Goal: Task Accomplishment & Management: Use online tool/utility

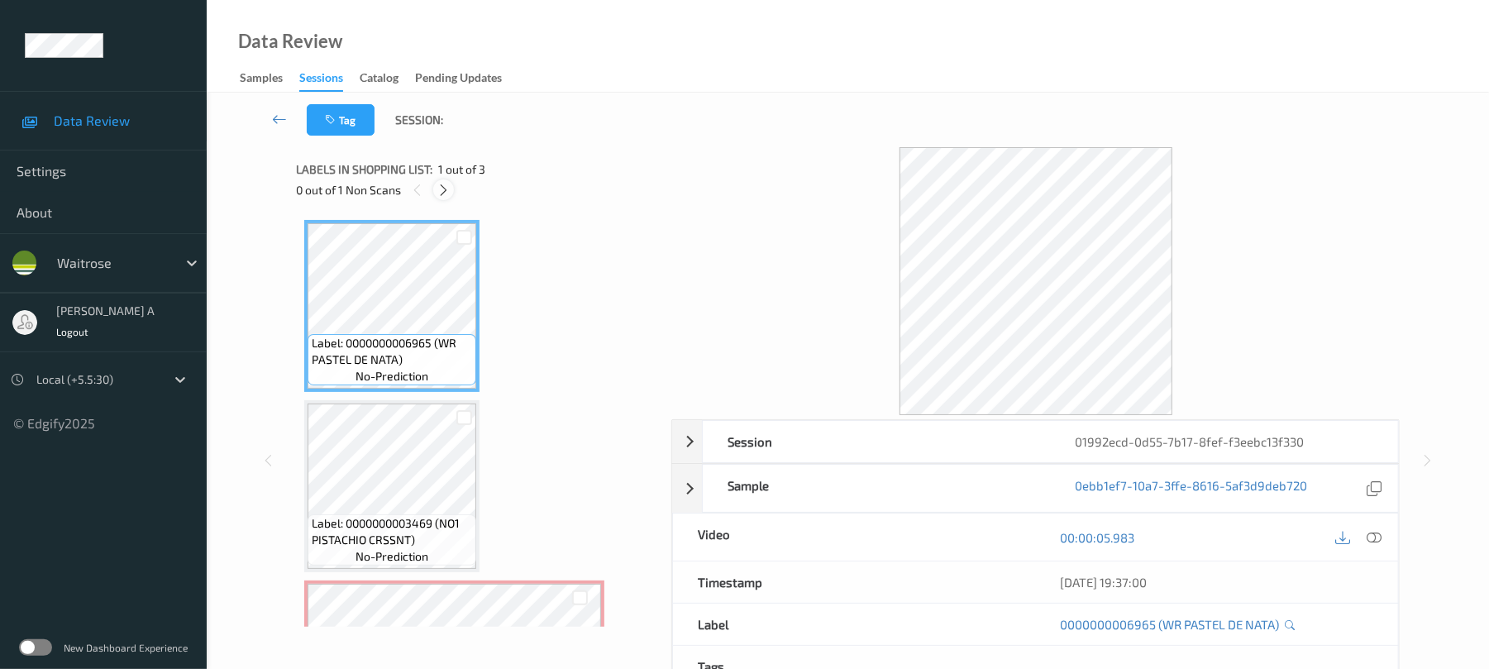
click at [440, 190] on icon at bounding box center [444, 190] width 14 height 15
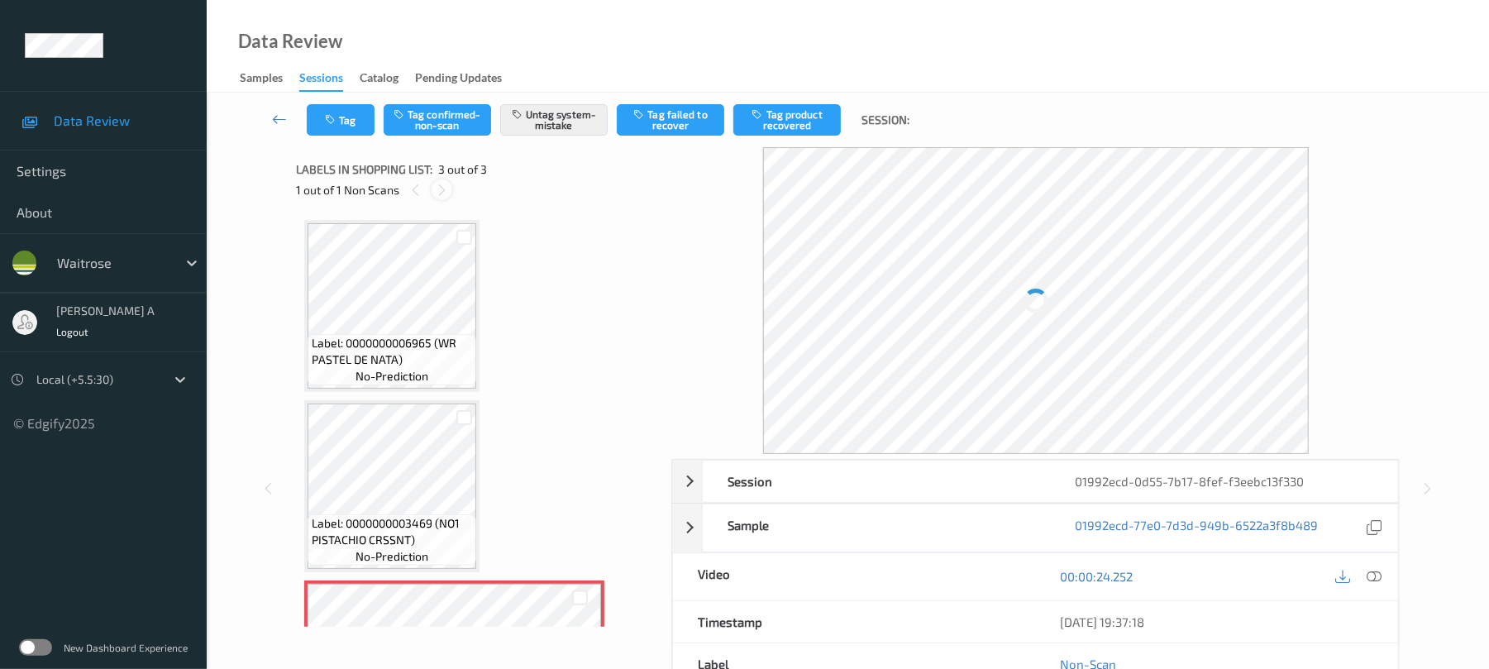
scroll to position [133, 0]
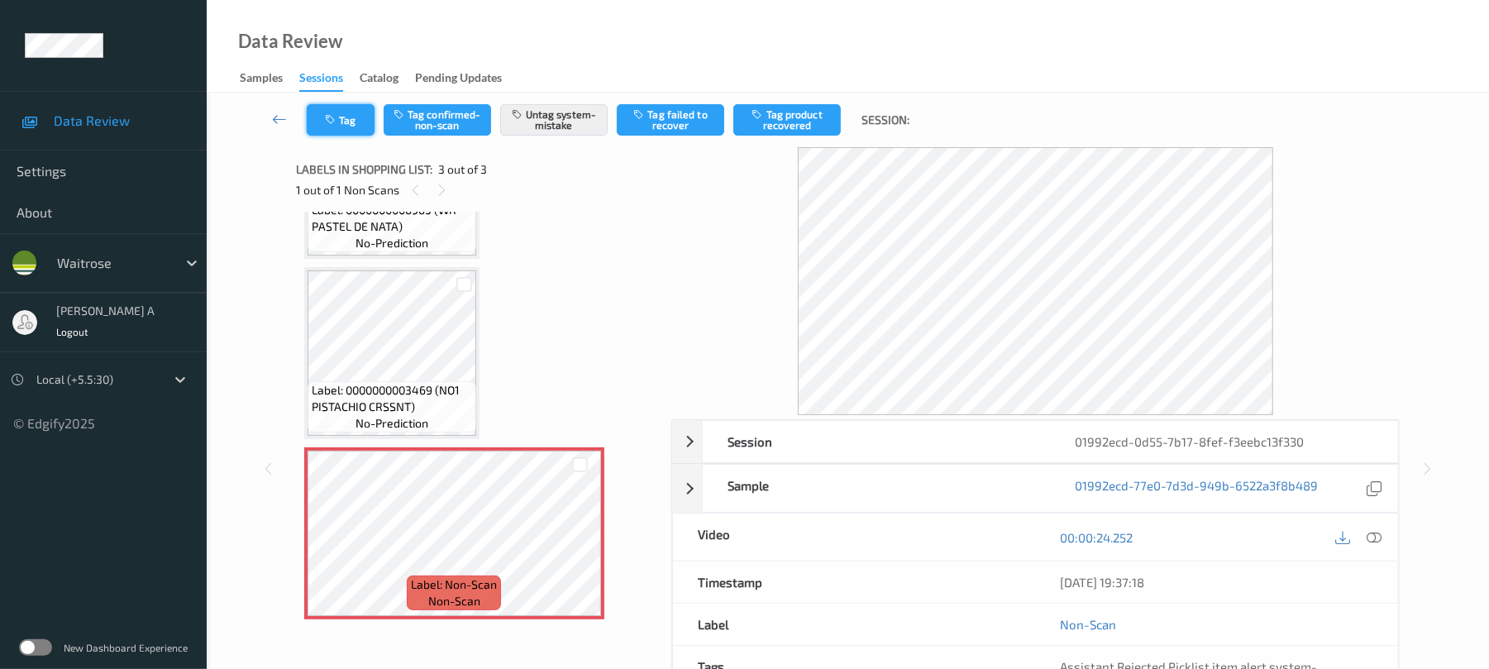
click at [321, 109] on button "Tag" at bounding box center [341, 119] width 68 height 31
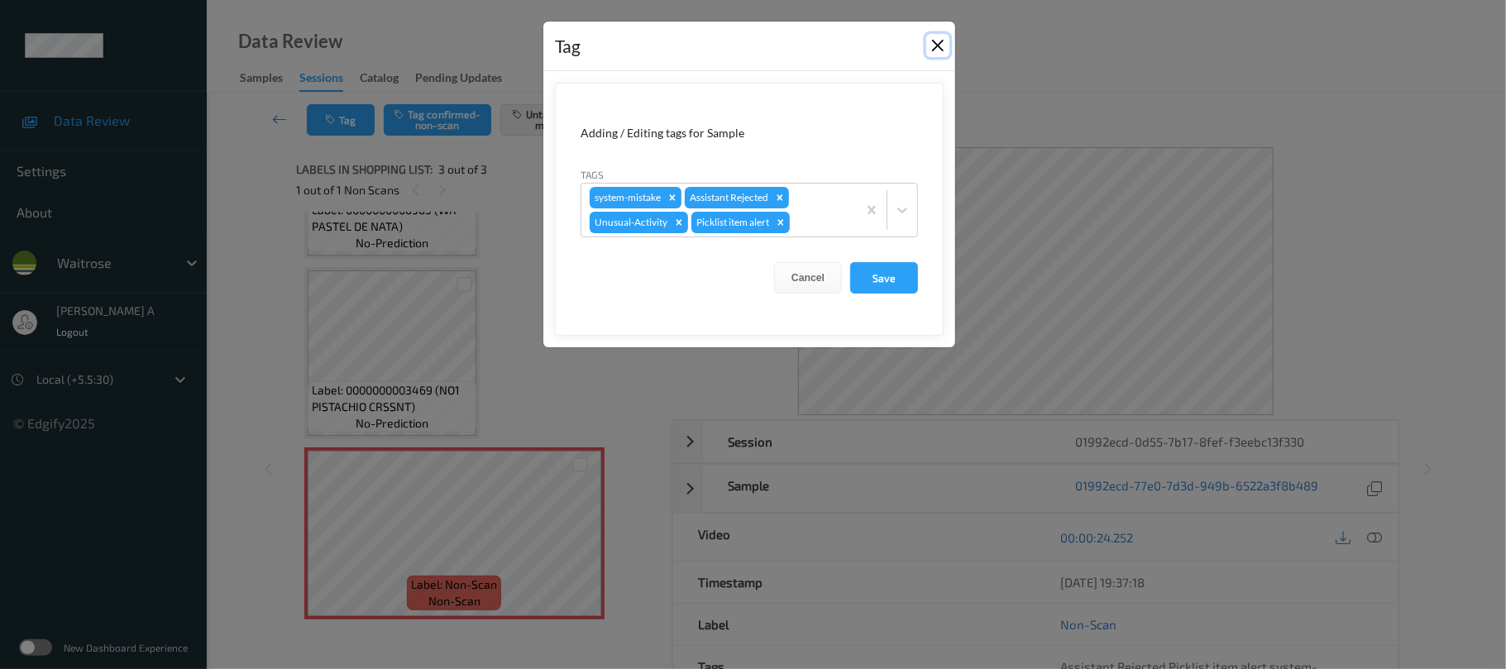
click at [941, 50] on button "Close" at bounding box center [937, 45] width 23 height 23
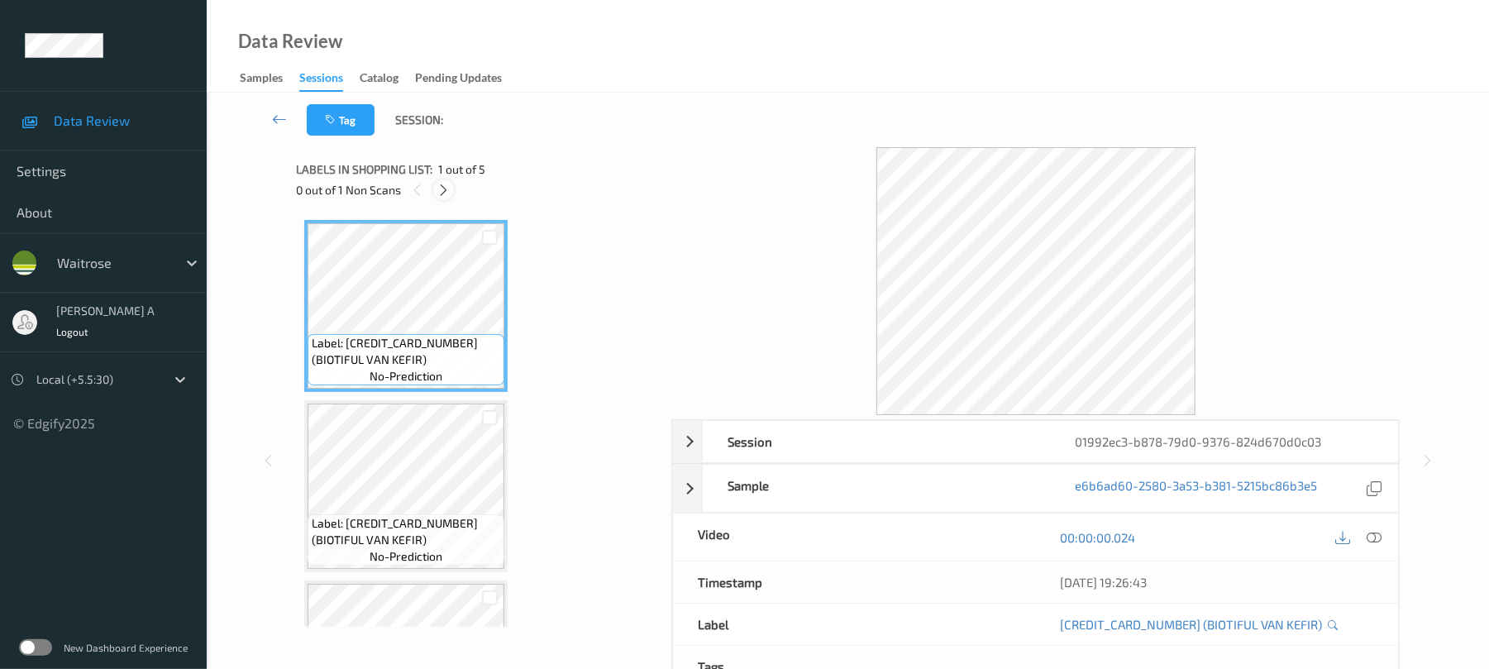
click at [450, 187] on icon at bounding box center [444, 190] width 14 height 15
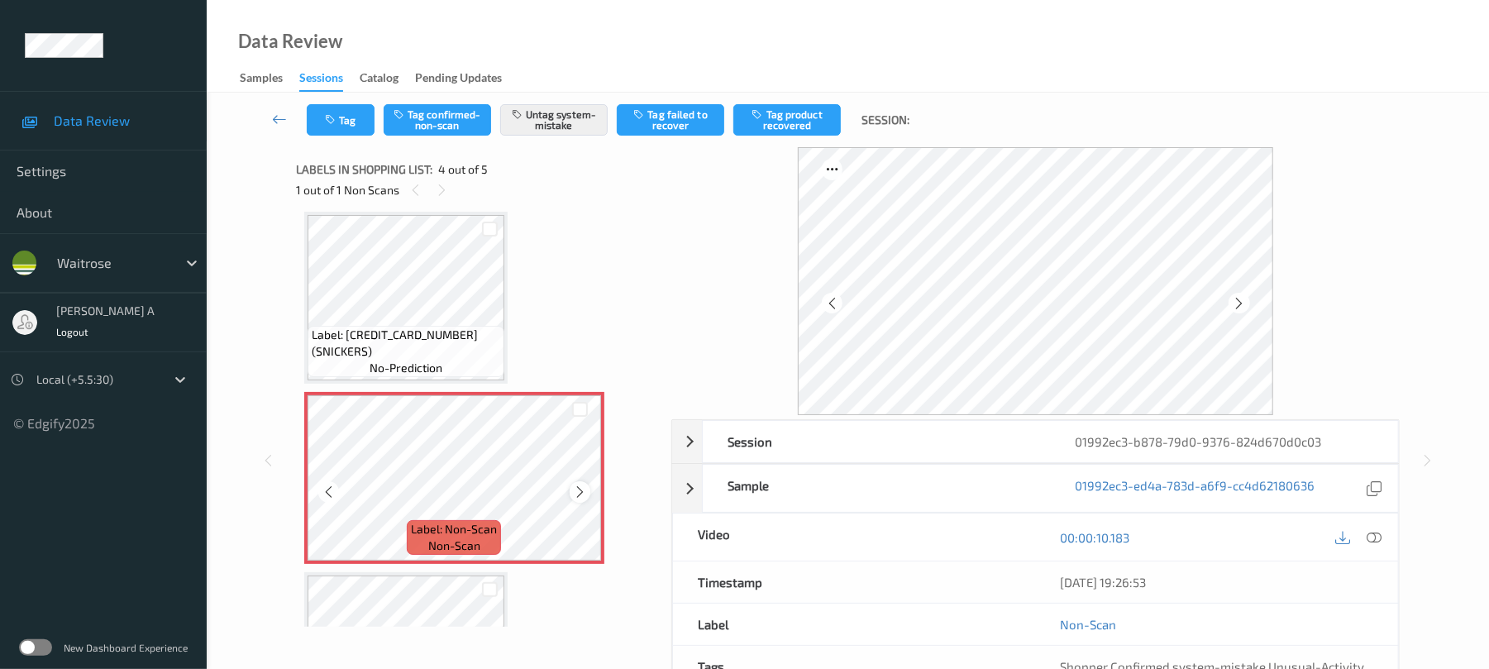
click at [577, 491] on icon at bounding box center [580, 492] width 14 height 15
click at [339, 123] on button "Tag" at bounding box center [341, 119] width 68 height 31
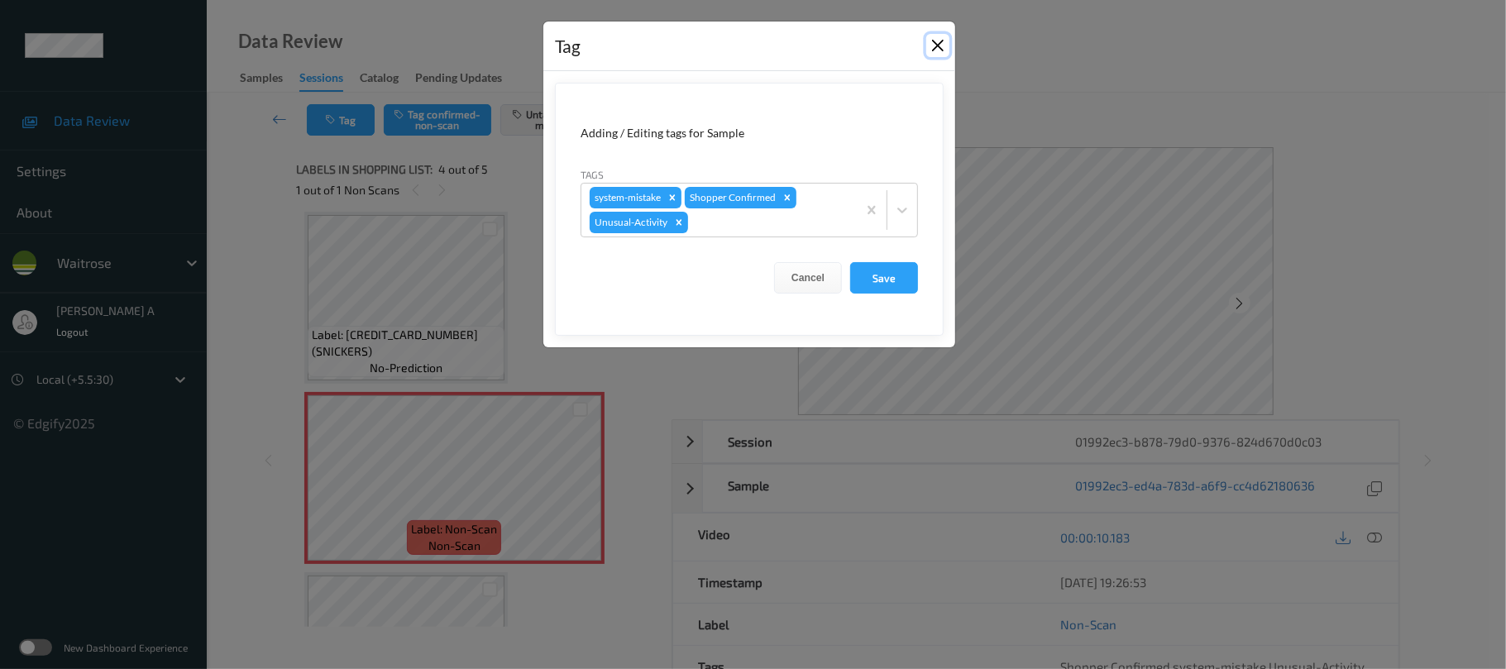
click at [934, 46] on button "Close" at bounding box center [937, 45] width 23 height 23
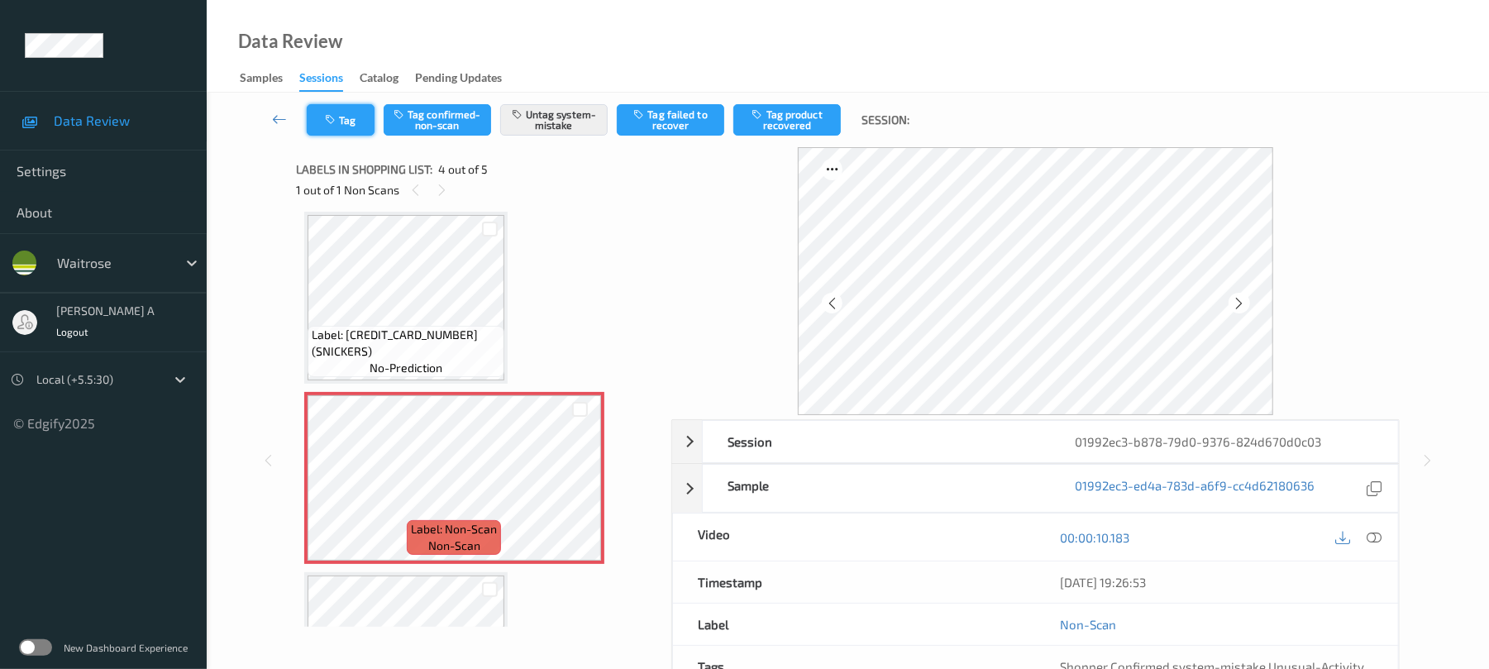
click at [347, 114] on button "Tag" at bounding box center [341, 119] width 68 height 31
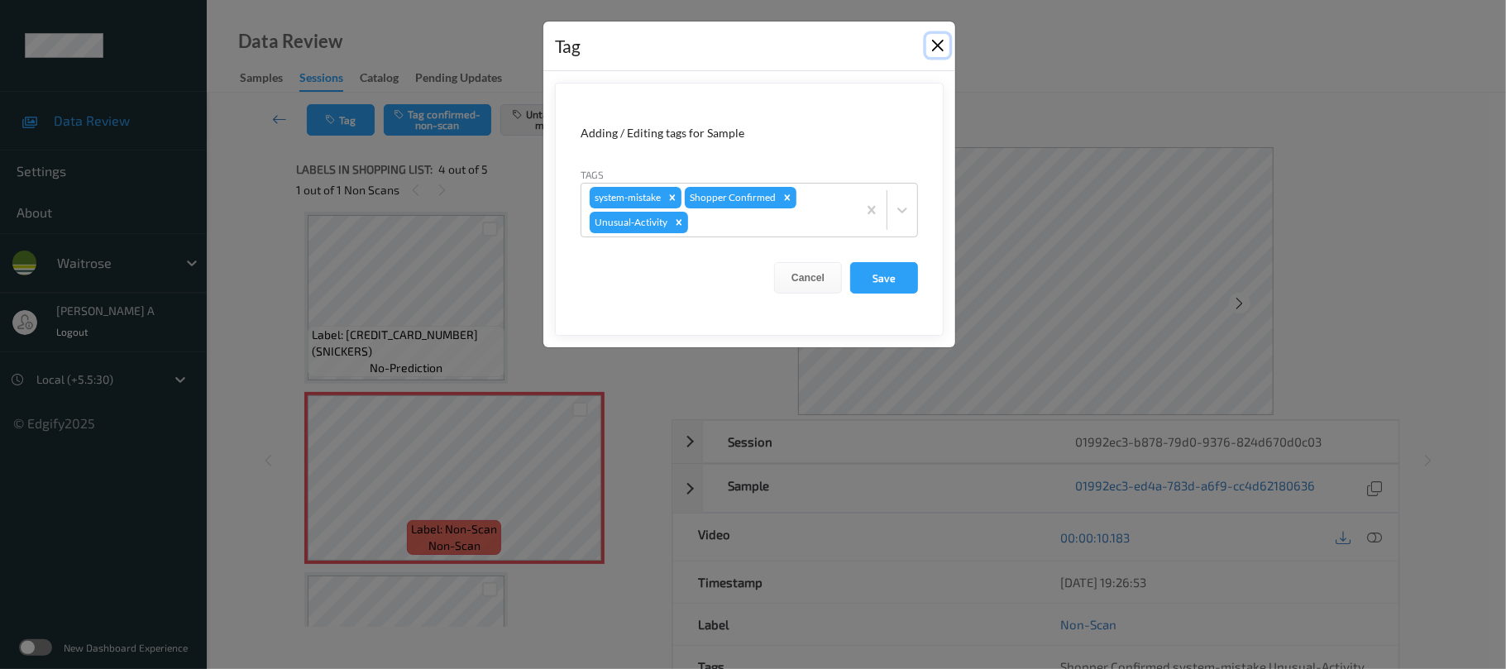
click at [931, 47] on button "Close" at bounding box center [937, 45] width 23 height 23
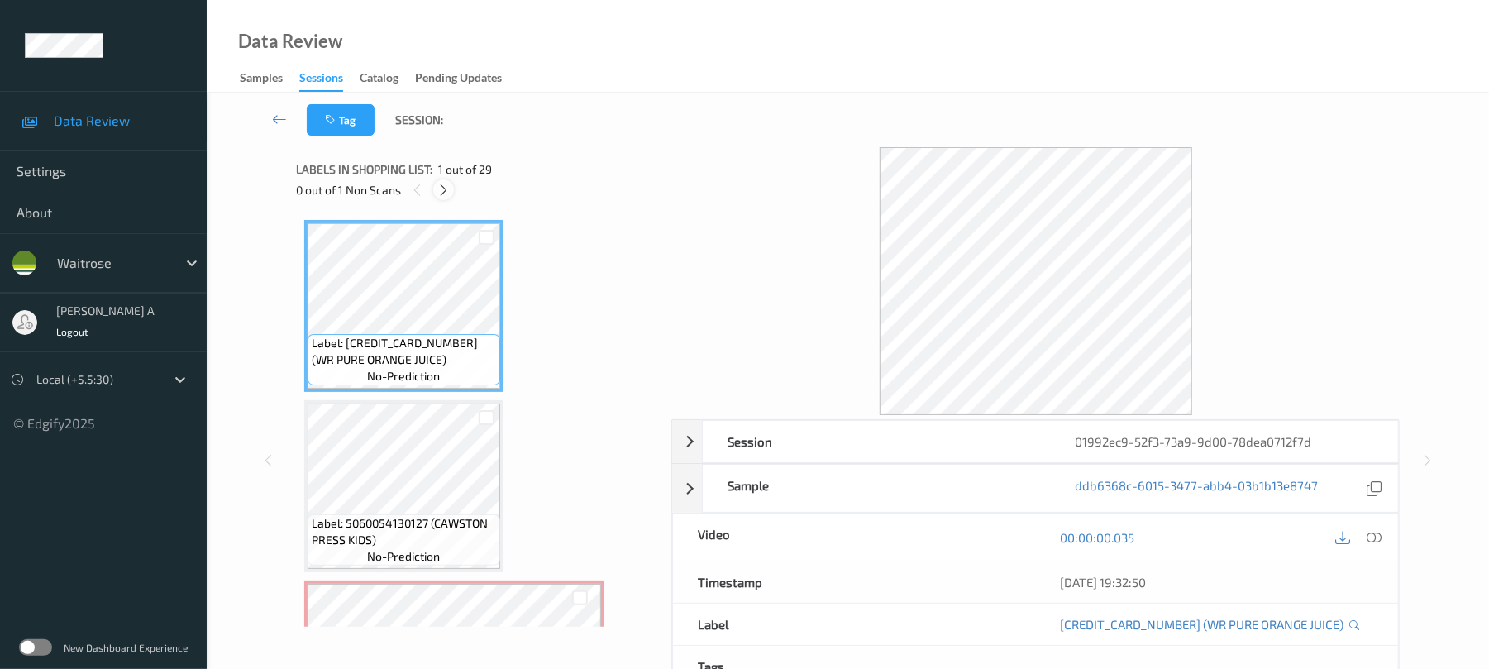
click at [445, 183] on icon at bounding box center [444, 190] width 14 height 15
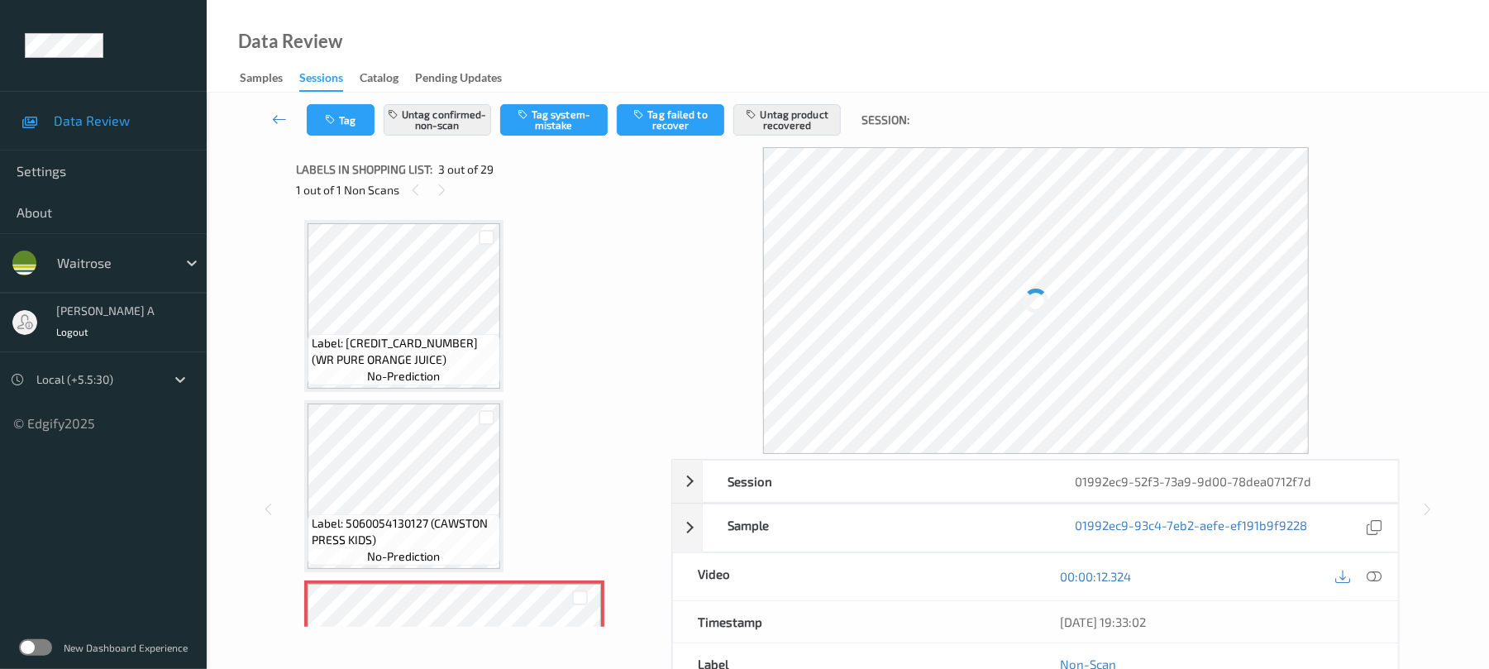
scroll to position [189, 0]
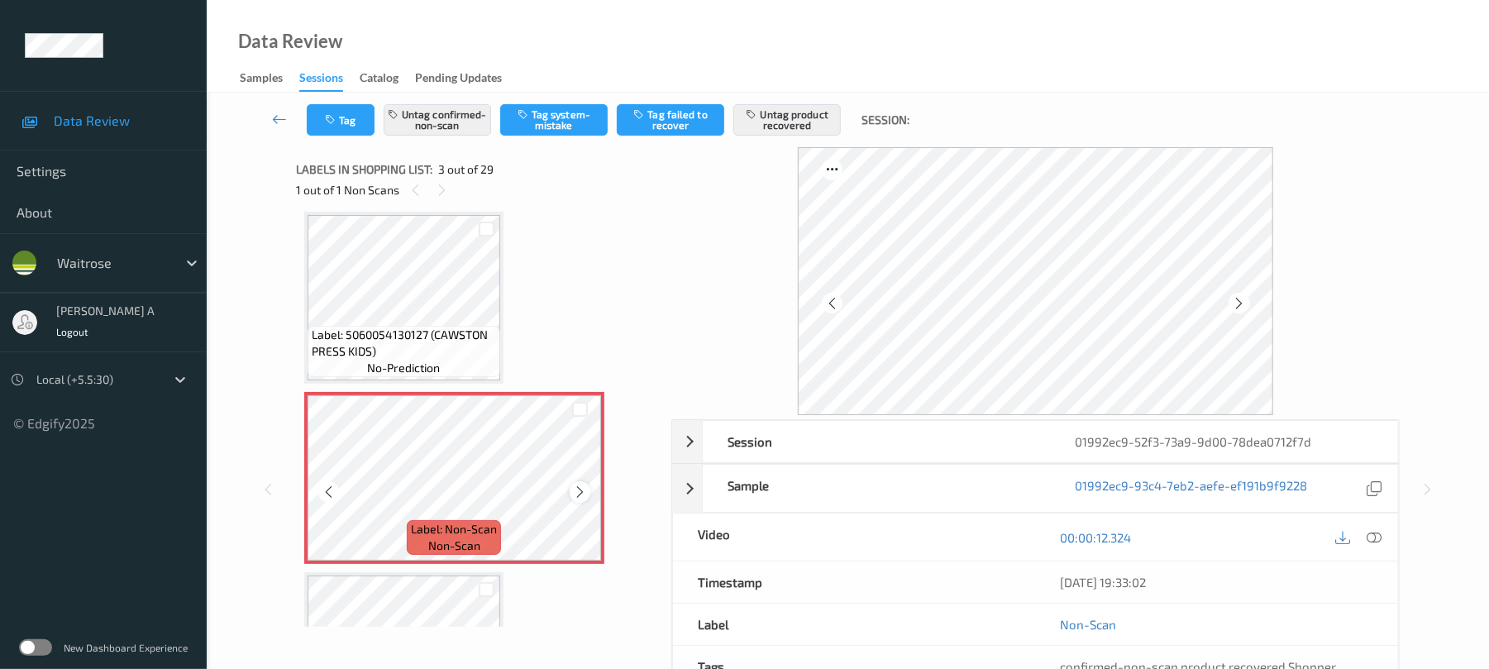
click at [587, 495] on div at bounding box center [580, 491] width 21 height 21
click at [586, 495] on icon at bounding box center [580, 492] width 14 height 15
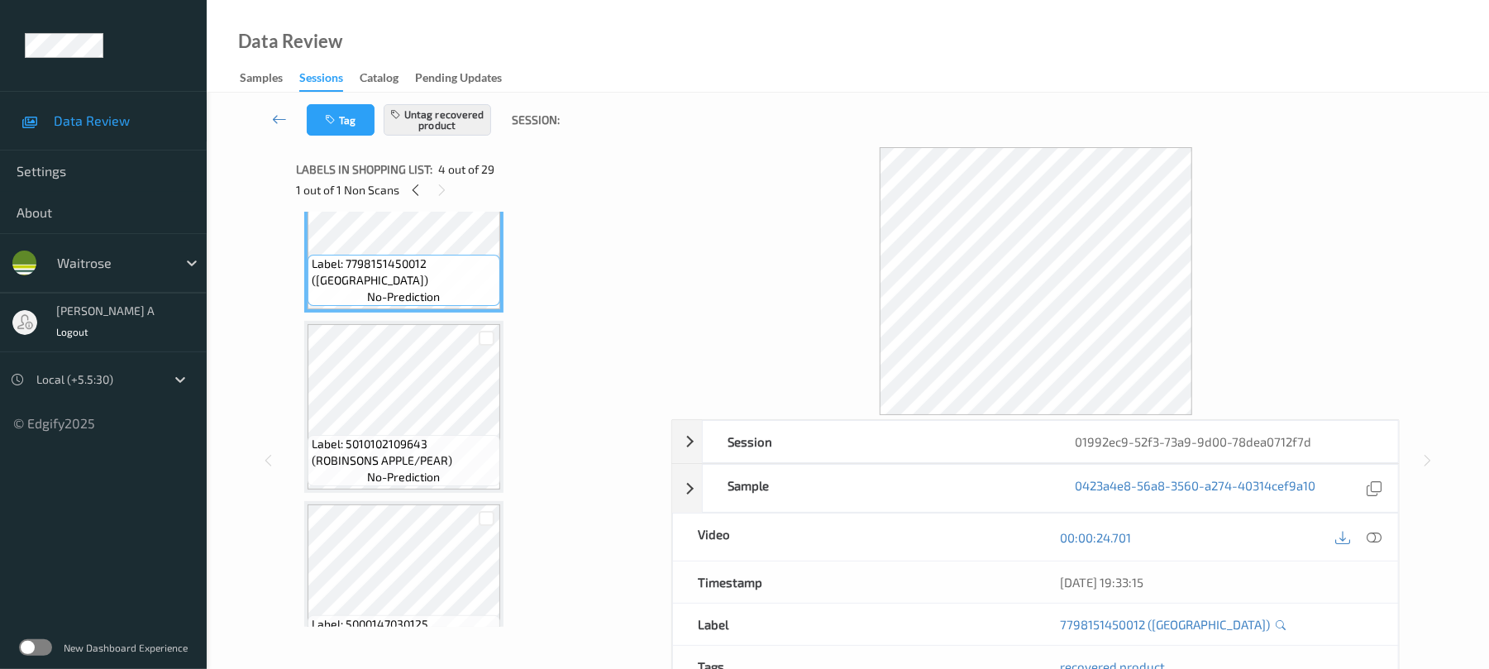
scroll to position [629, 0]
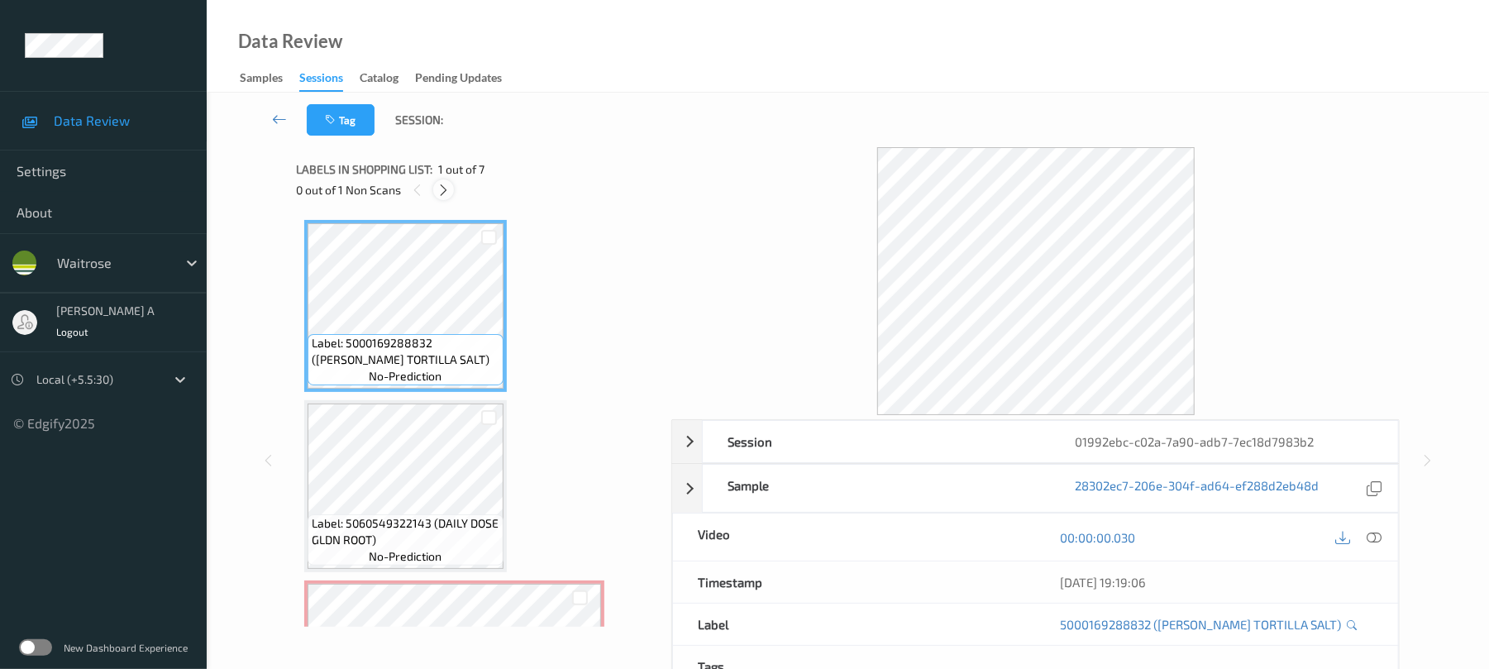
click at [441, 186] on icon at bounding box center [444, 190] width 14 height 15
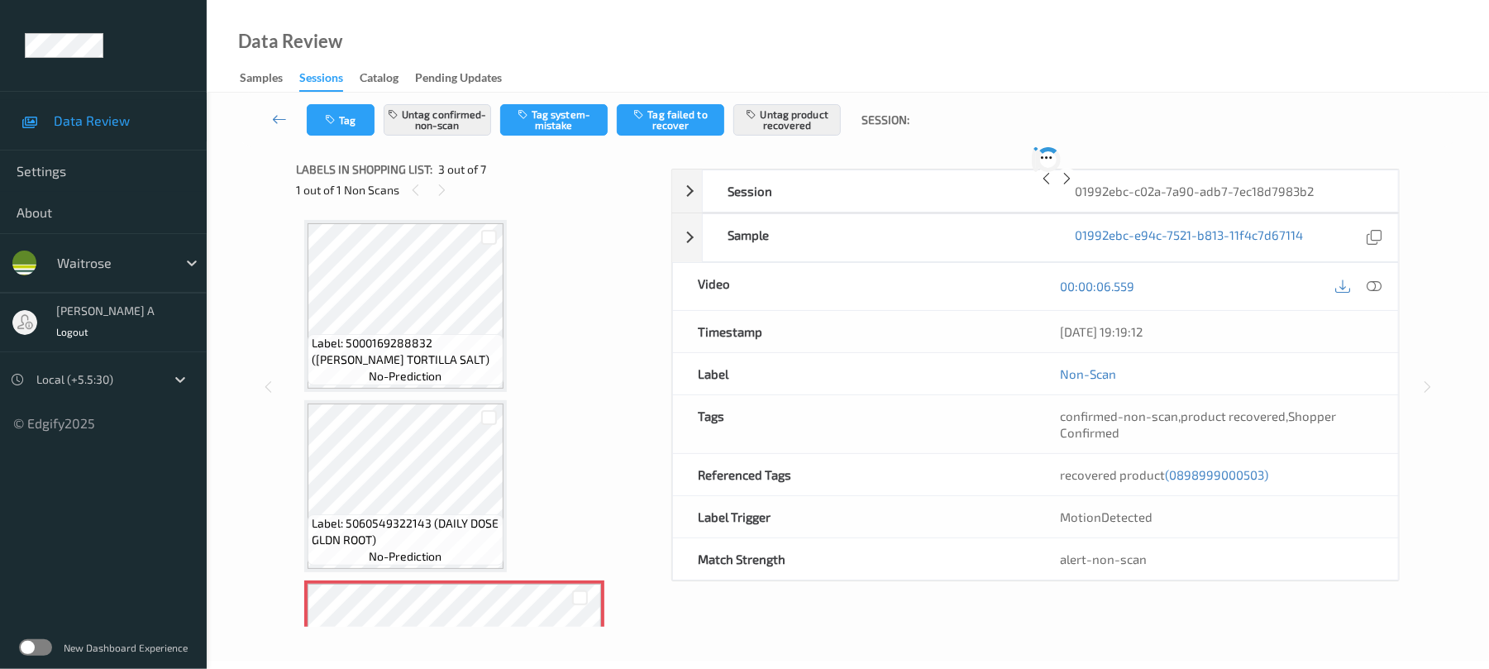
scroll to position [189, 0]
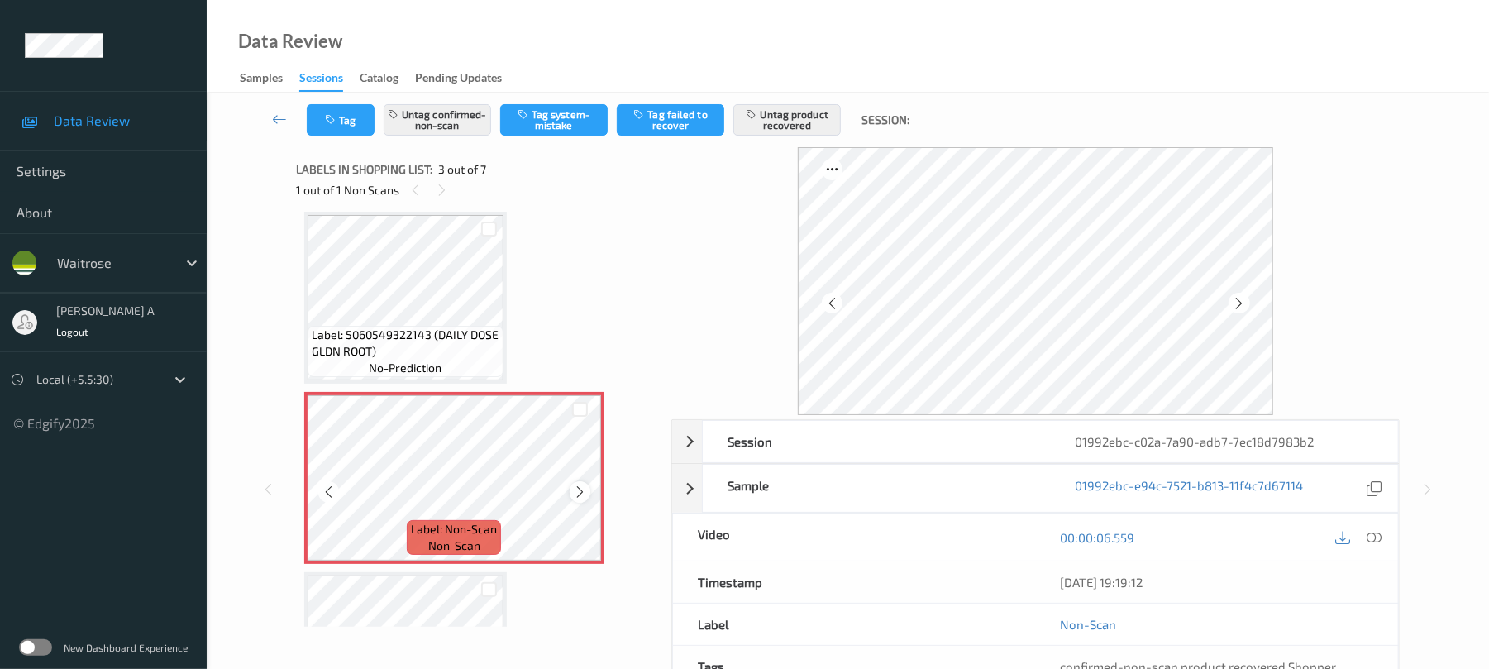
click at [576, 496] on icon at bounding box center [580, 492] width 14 height 15
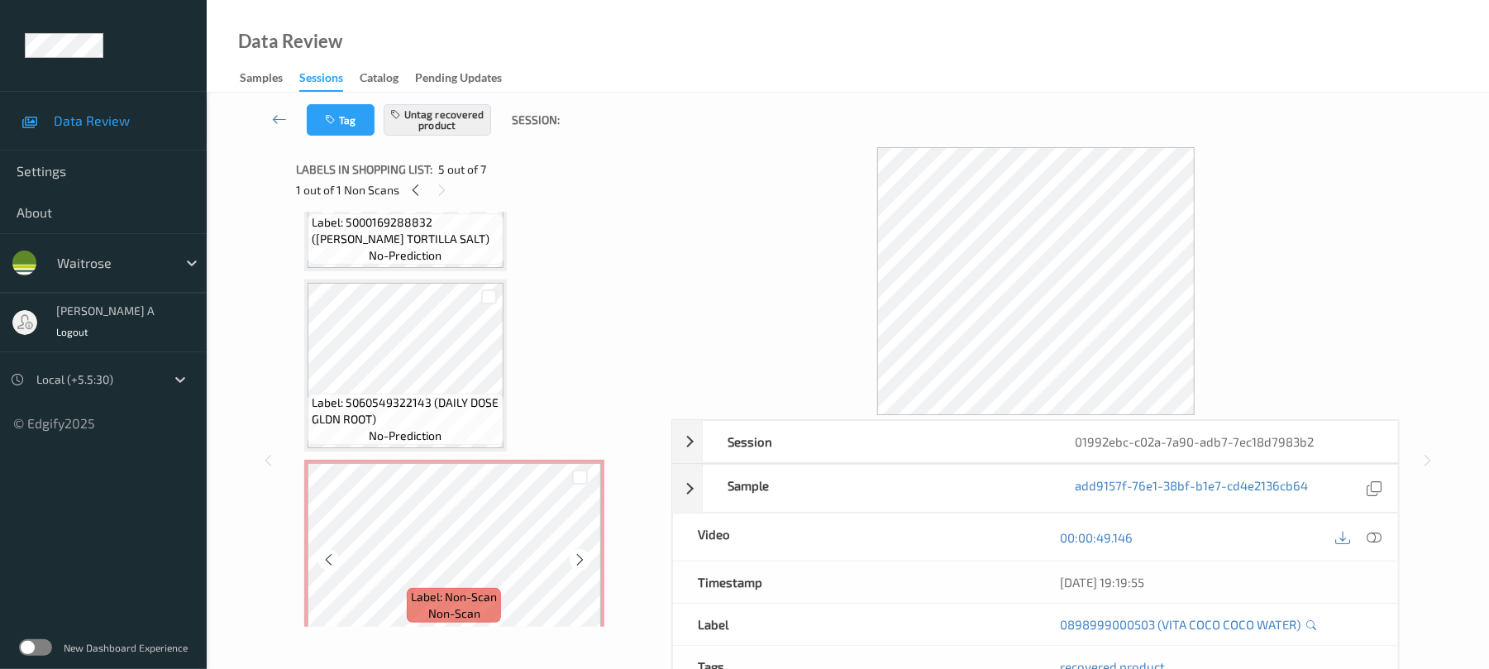
scroll to position [78, 0]
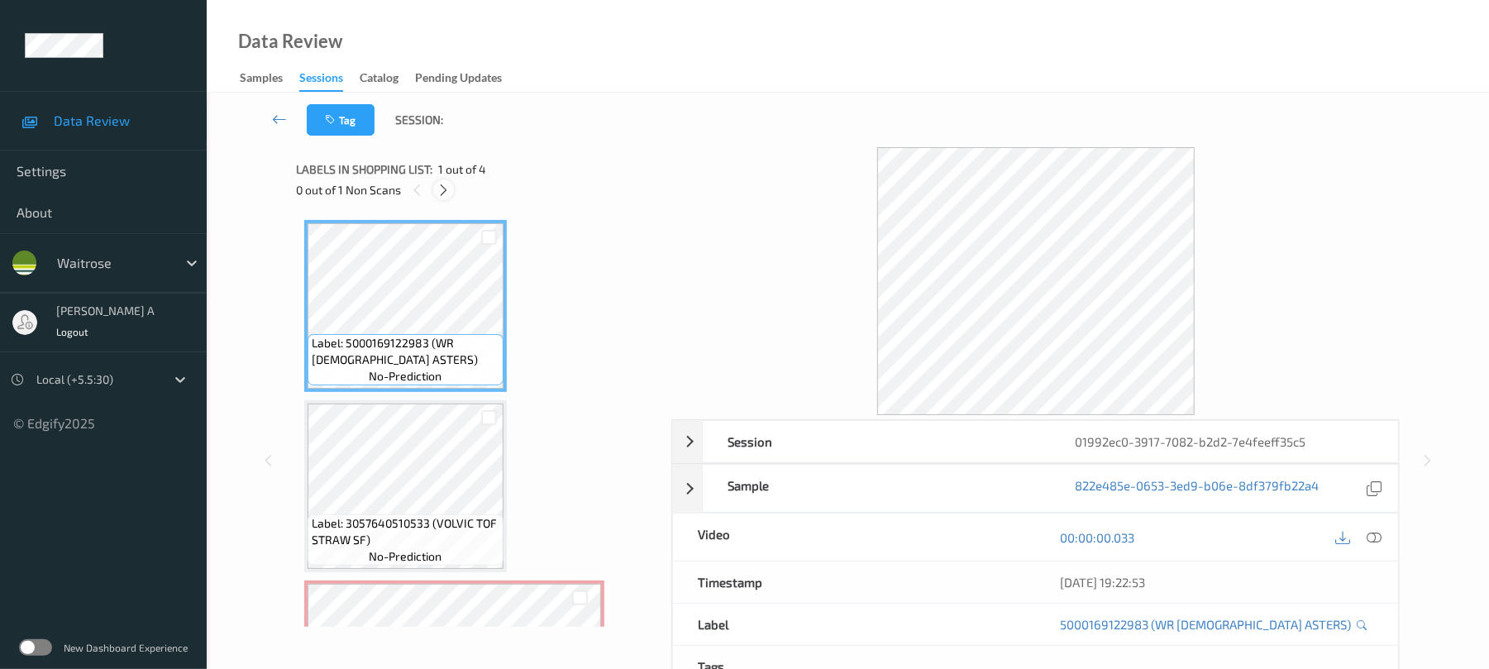
click at [444, 192] on icon at bounding box center [444, 190] width 14 height 15
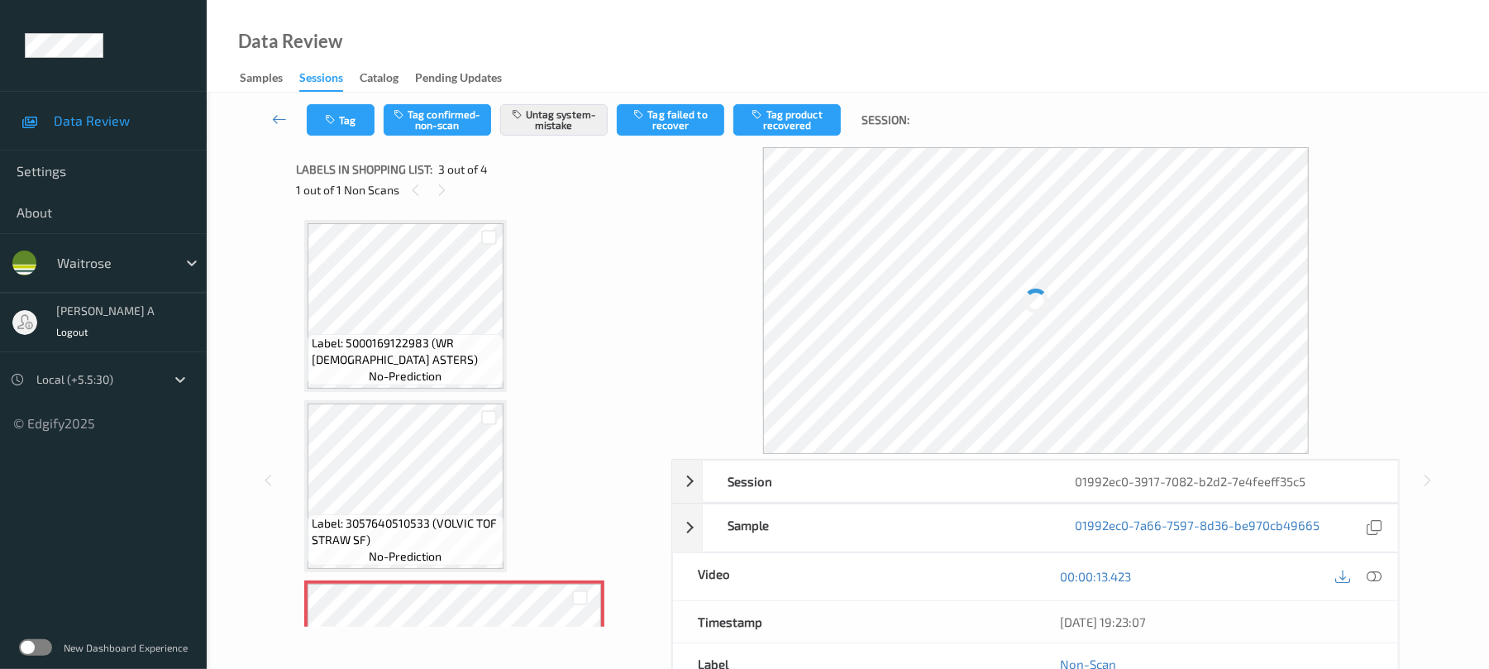
scroll to position [189, 0]
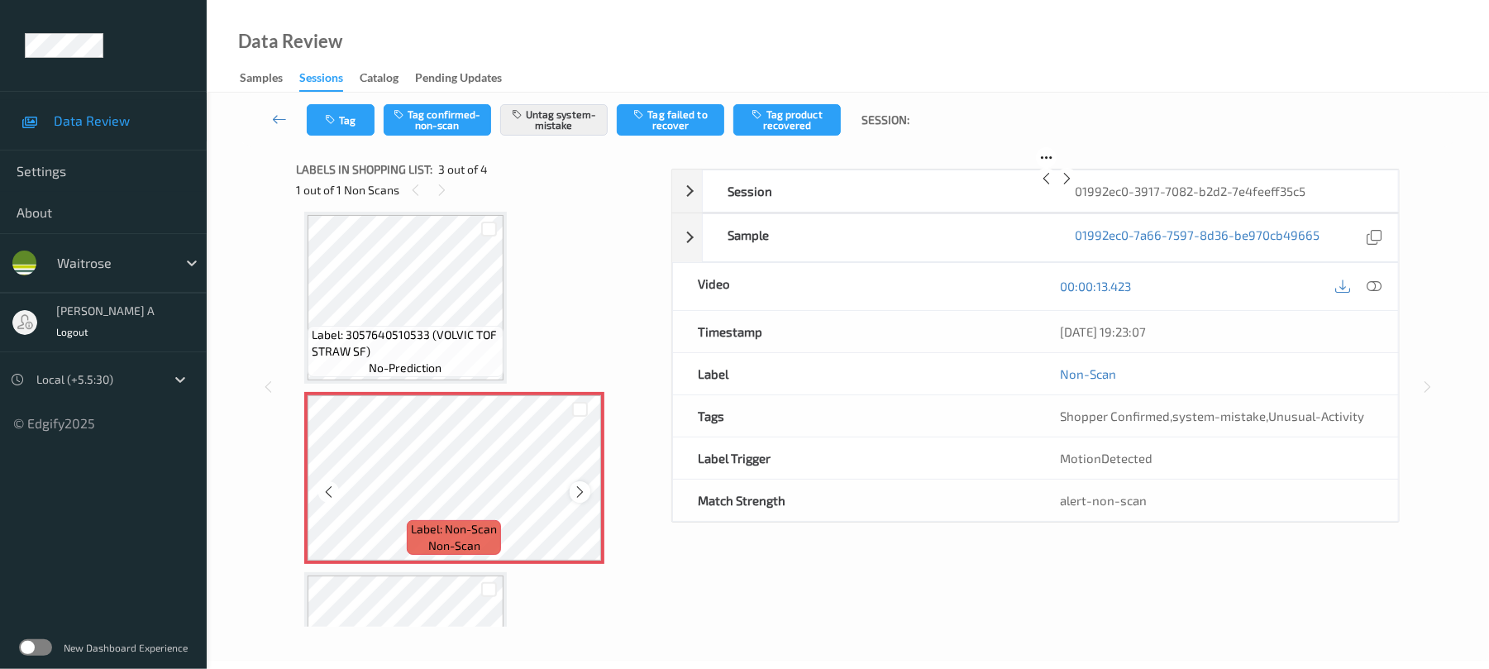
click at [571, 490] on div at bounding box center [580, 491] width 21 height 21
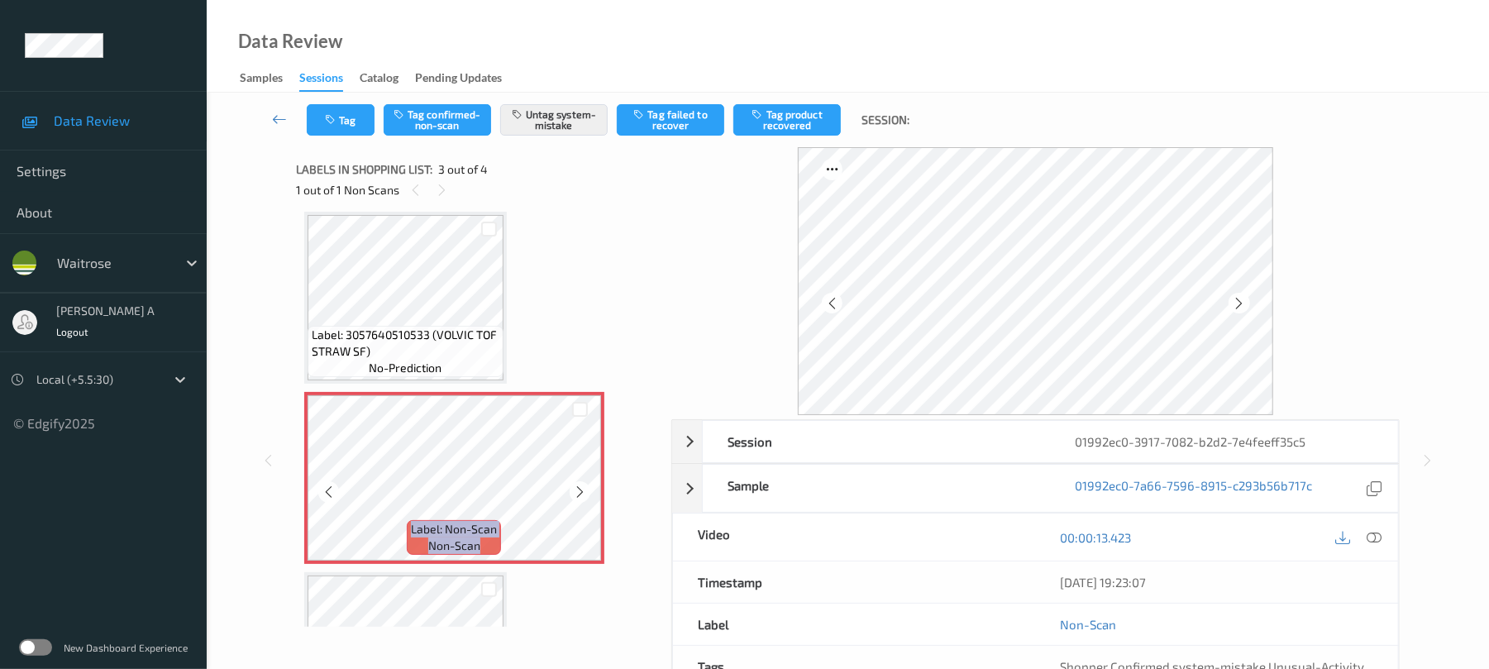
click at [573, 490] on icon at bounding box center [580, 492] width 14 height 15
click at [351, 112] on button "Tag" at bounding box center [341, 119] width 68 height 31
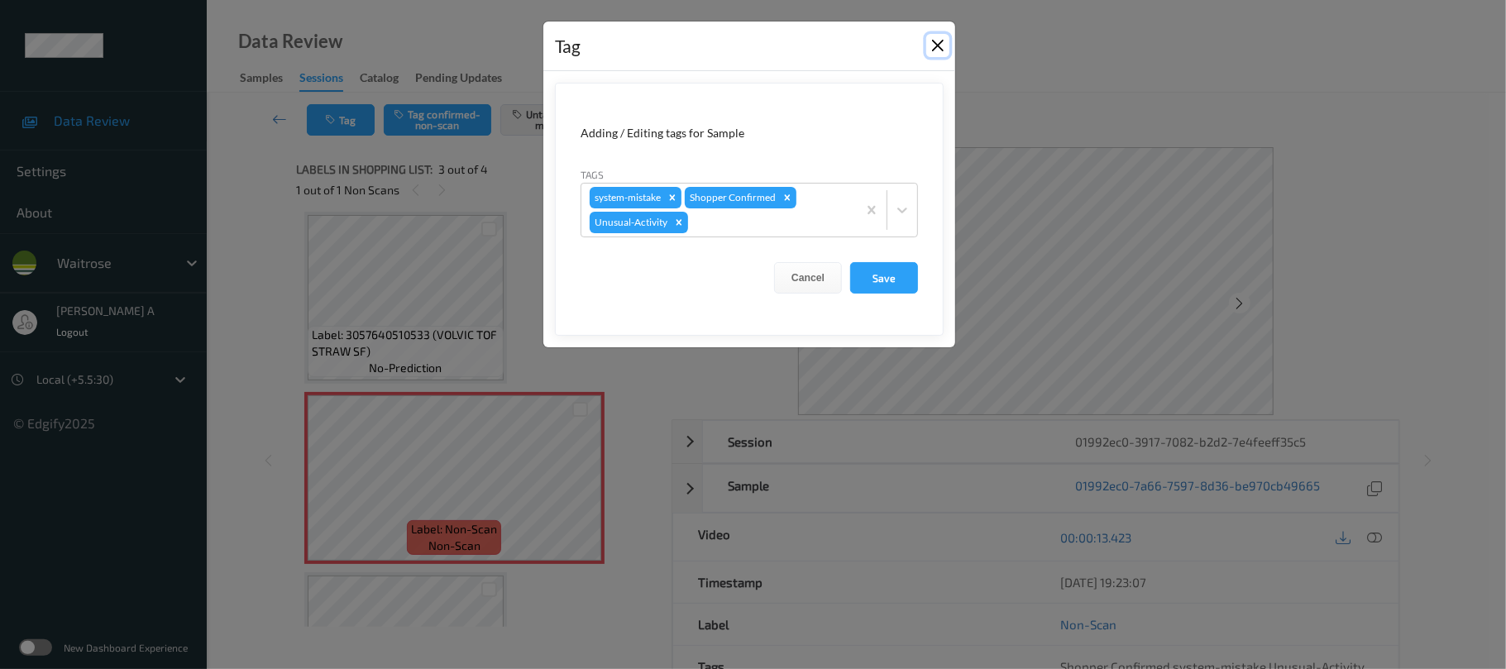
click at [937, 50] on button "Close" at bounding box center [937, 45] width 23 height 23
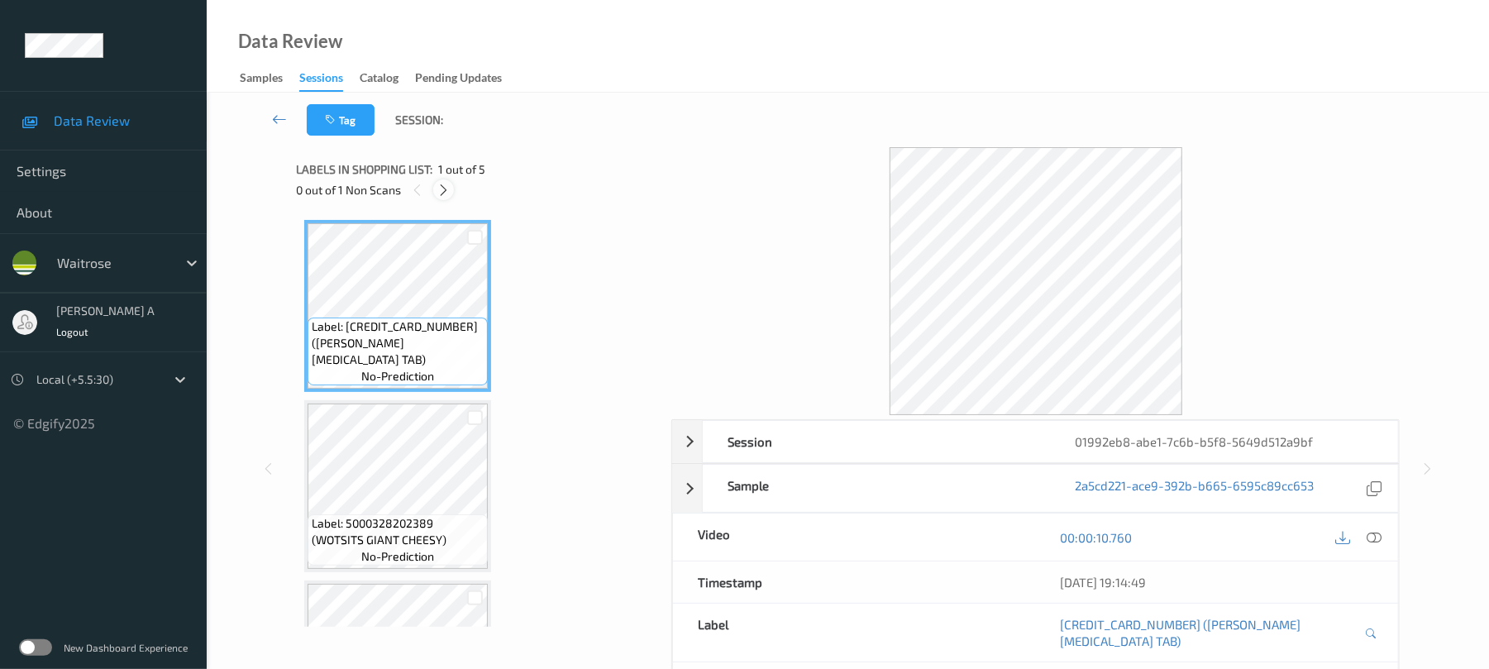
click at [444, 189] on icon at bounding box center [444, 190] width 14 height 15
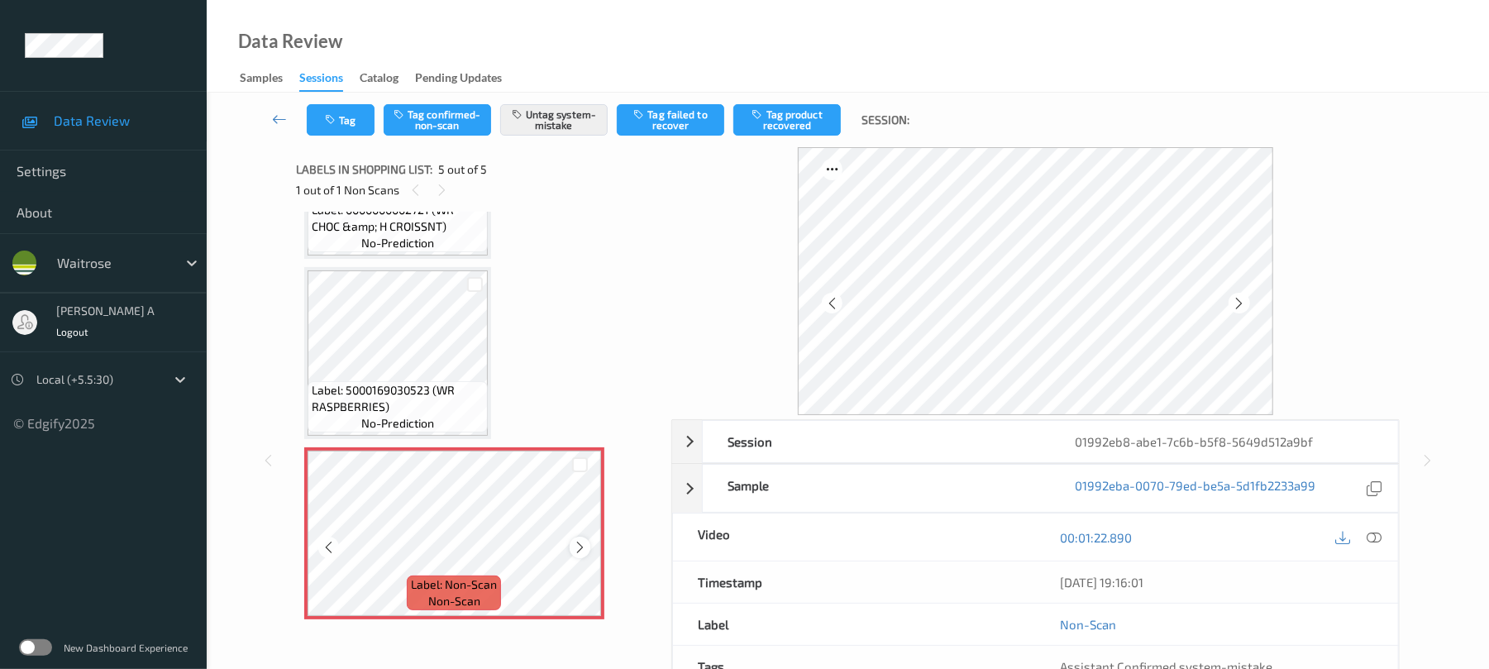
click at [577, 542] on icon at bounding box center [580, 547] width 14 height 15
click at [574, 550] on icon at bounding box center [580, 547] width 14 height 15
click at [341, 119] on button "Tag" at bounding box center [341, 119] width 68 height 31
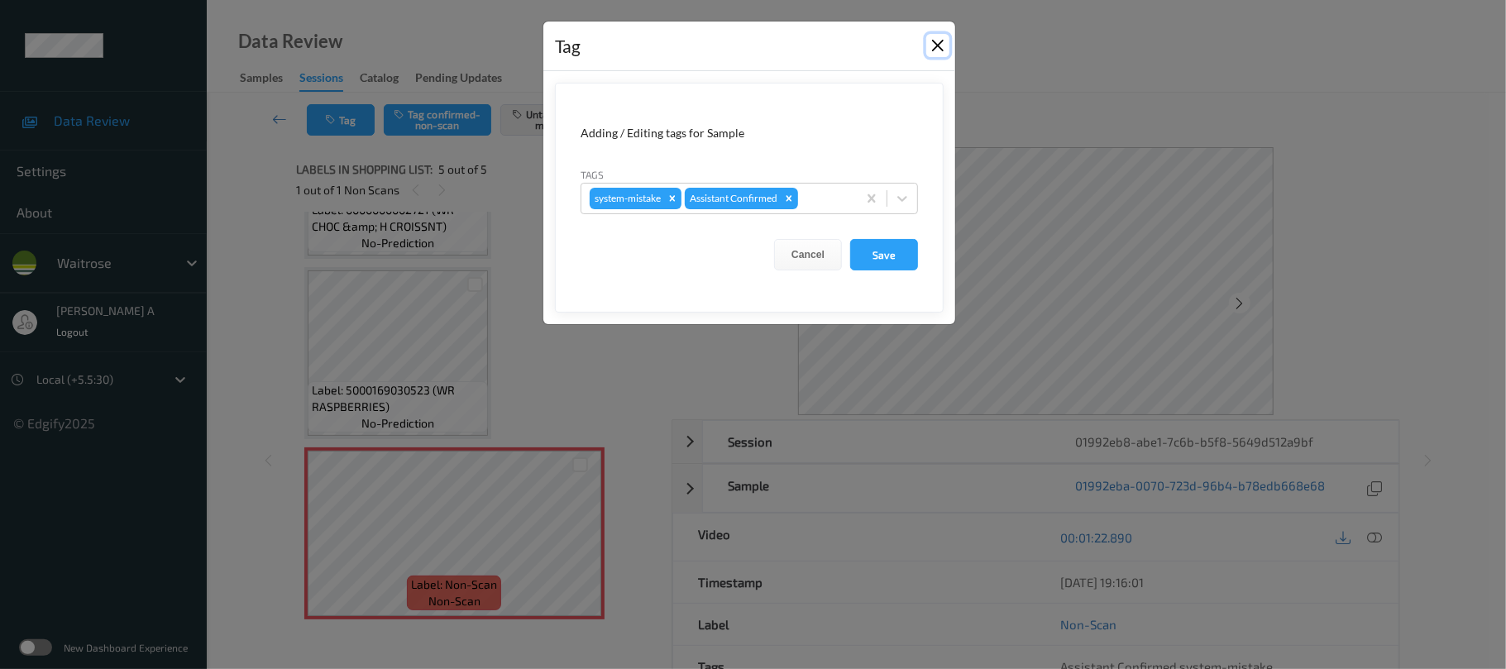
click at [931, 48] on button "Close" at bounding box center [937, 45] width 23 height 23
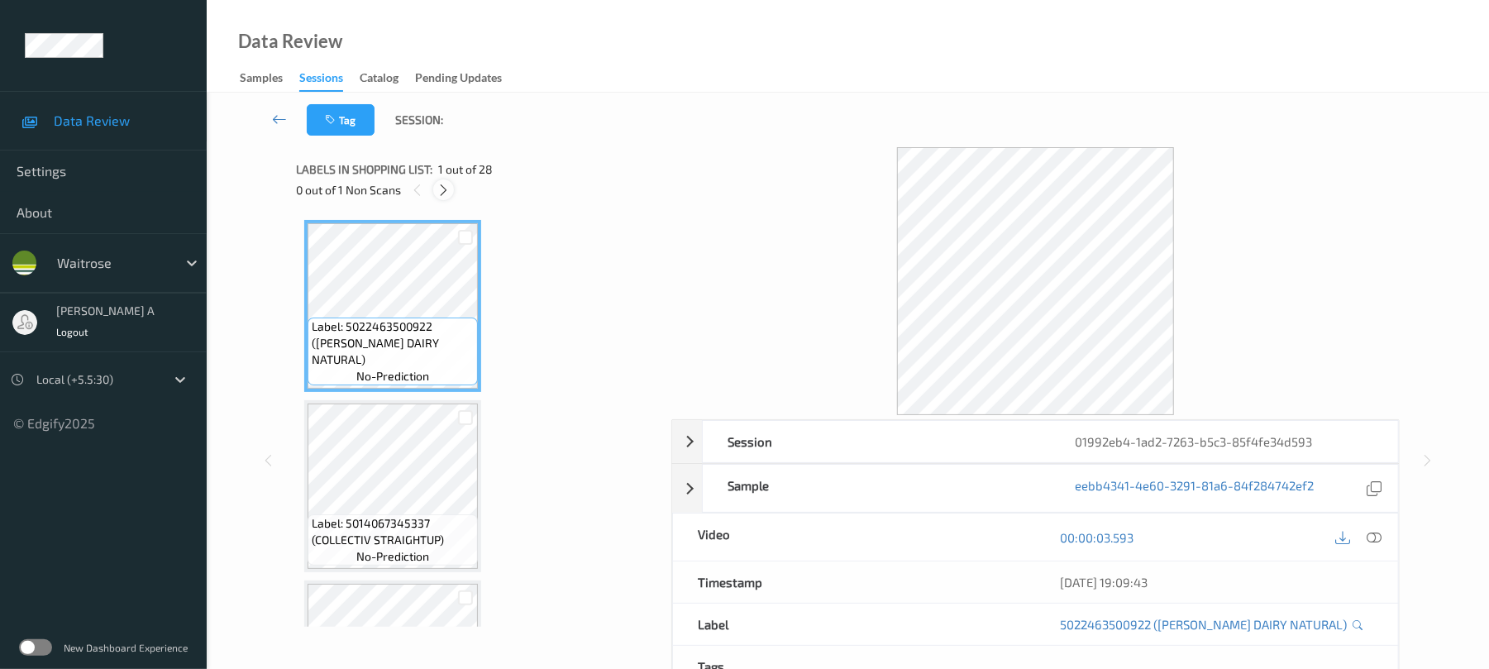
click at [438, 189] on icon at bounding box center [444, 190] width 14 height 15
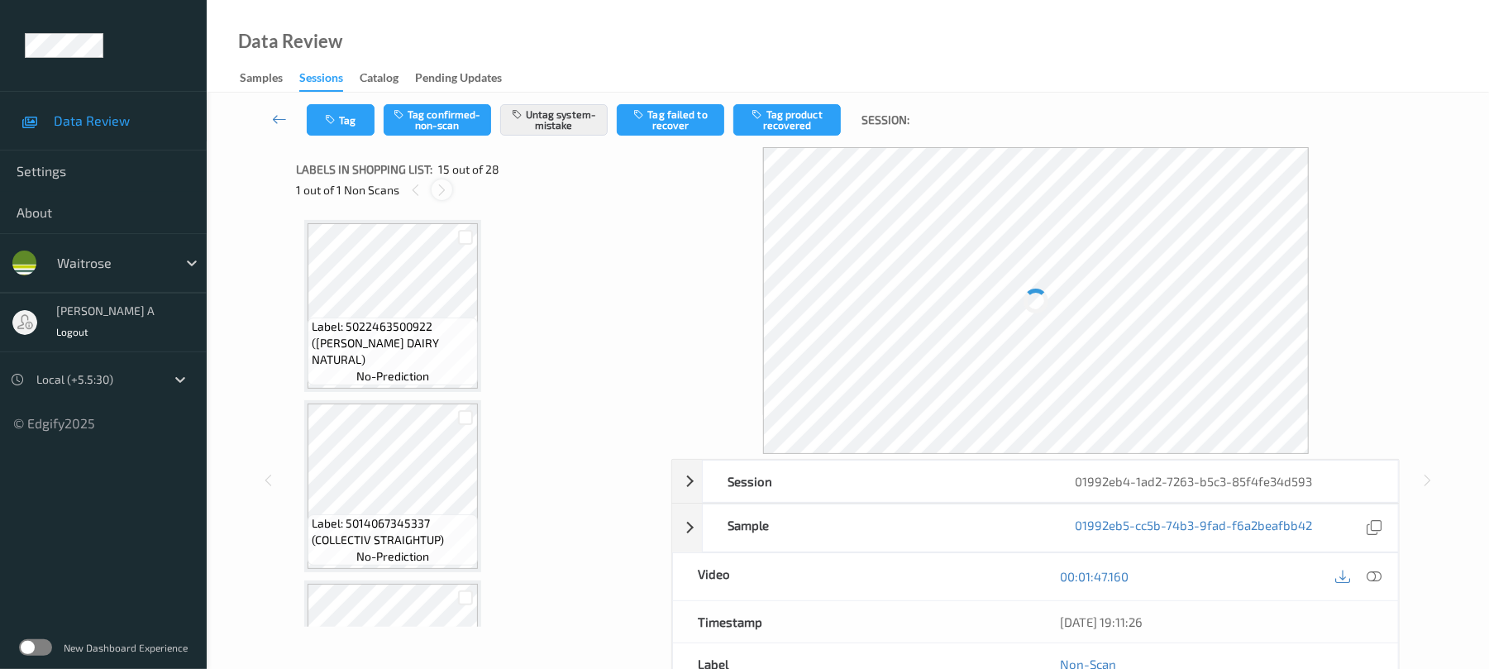
scroll to position [2352, 0]
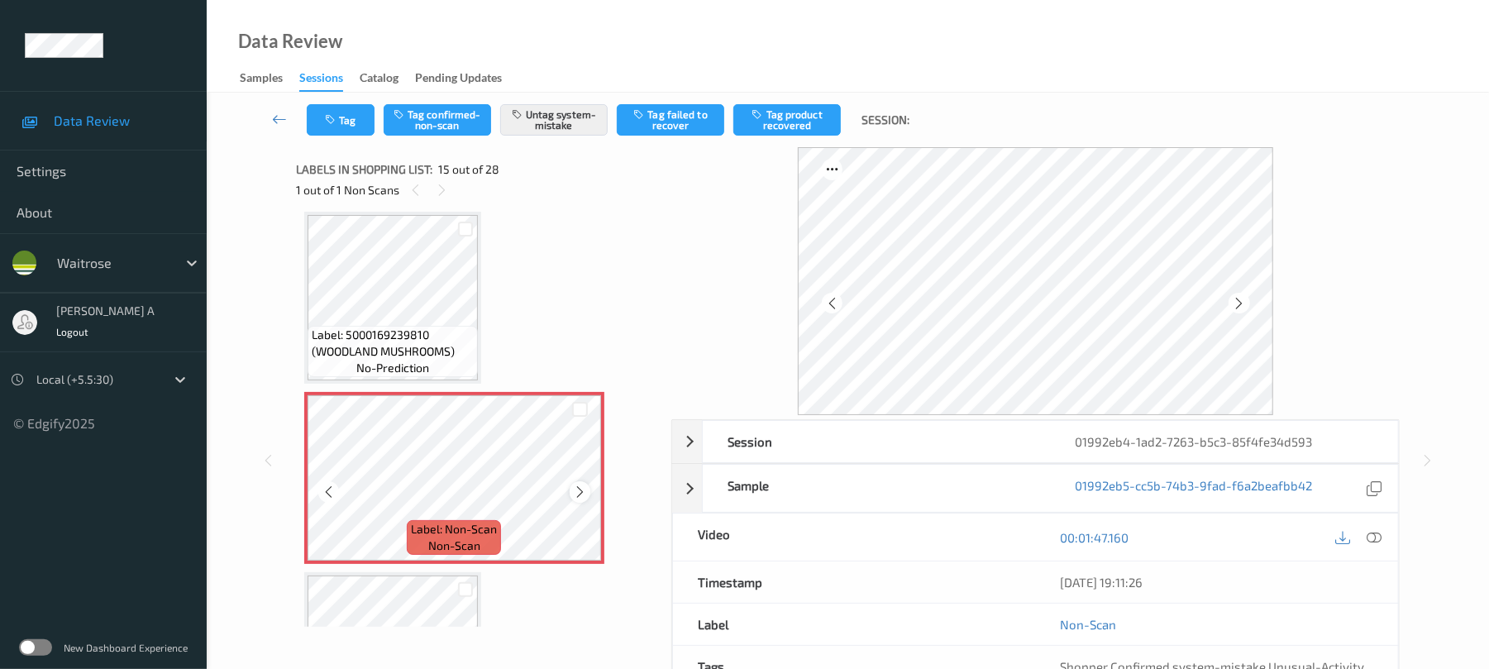
click at [576, 493] on icon at bounding box center [580, 492] width 14 height 15
click at [334, 121] on icon "button" at bounding box center [332, 120] width 14 height 12
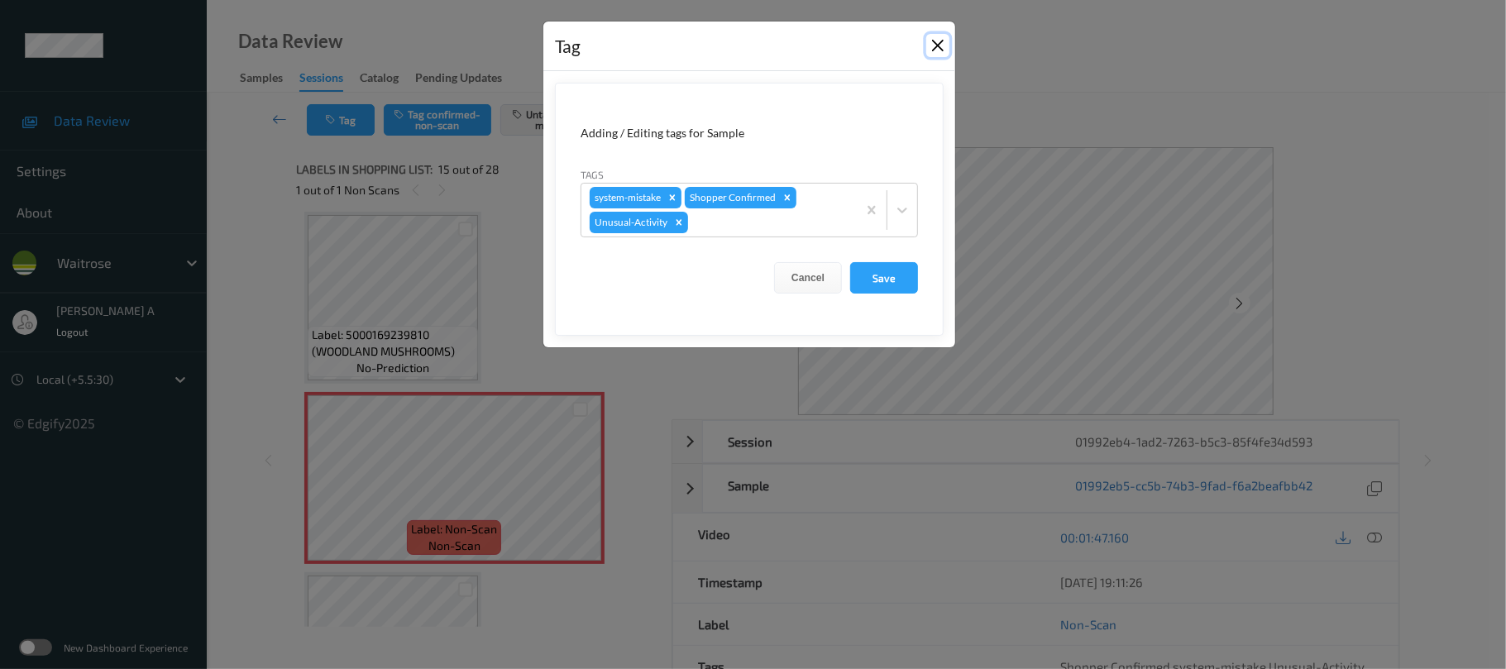
click at [940, 48] on button "Close" at bounding box center [937, 45] width 23 height 23
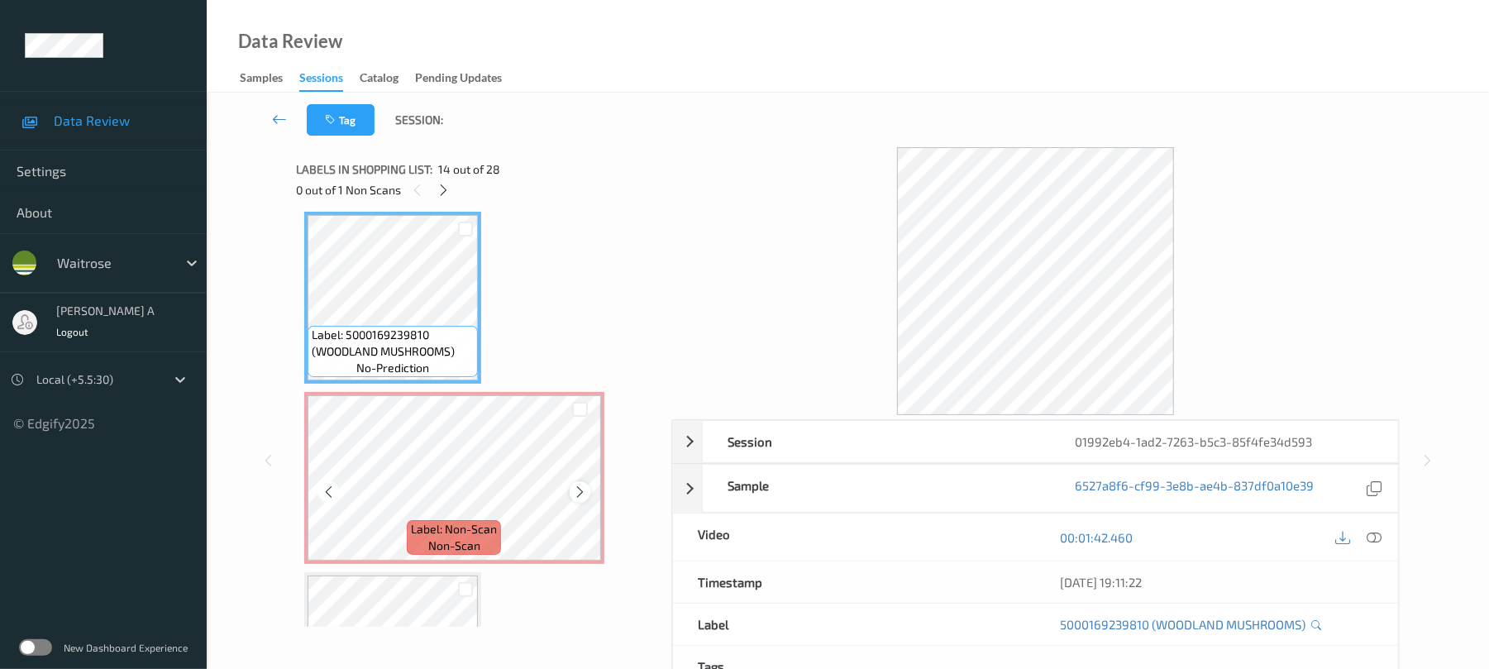
click at [576, 494] on icon at bounding box center [580, 492] width 14 height 15
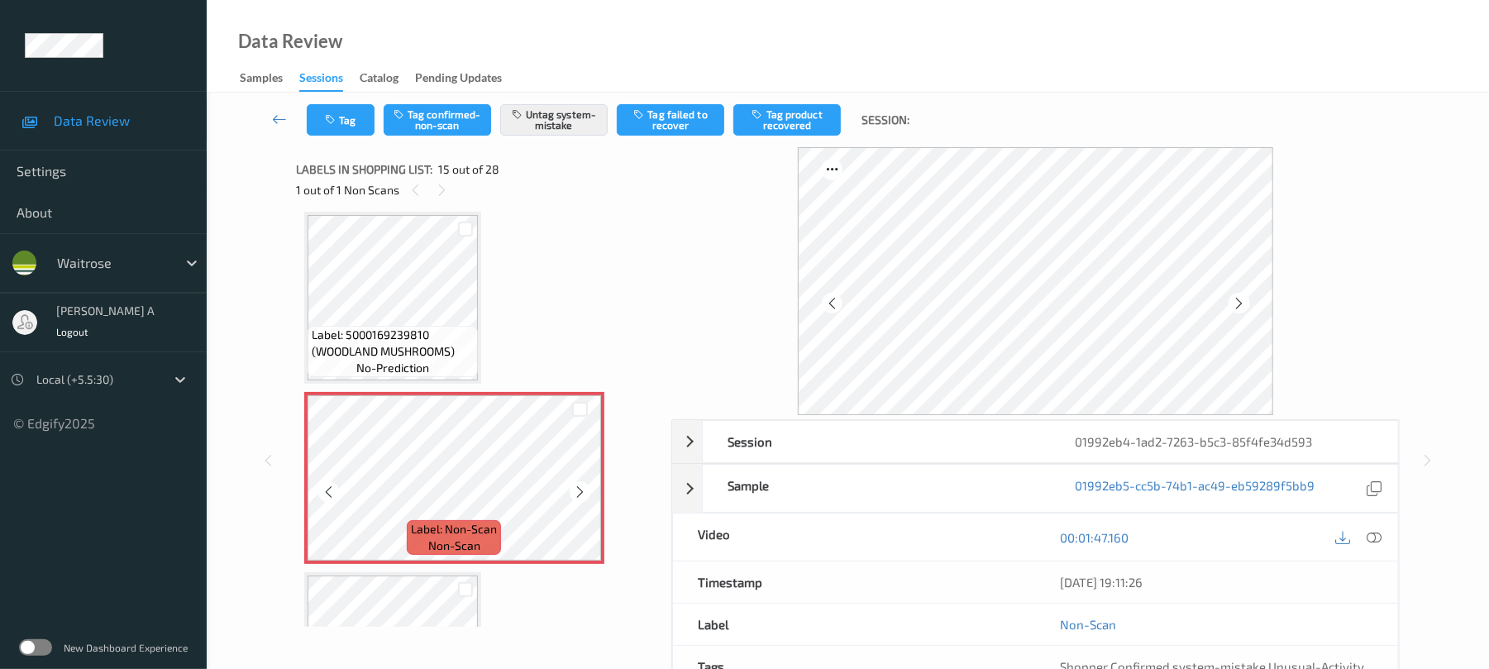
click at [576, 494] on icon at bounding box center [580, 492] width 14 height 15
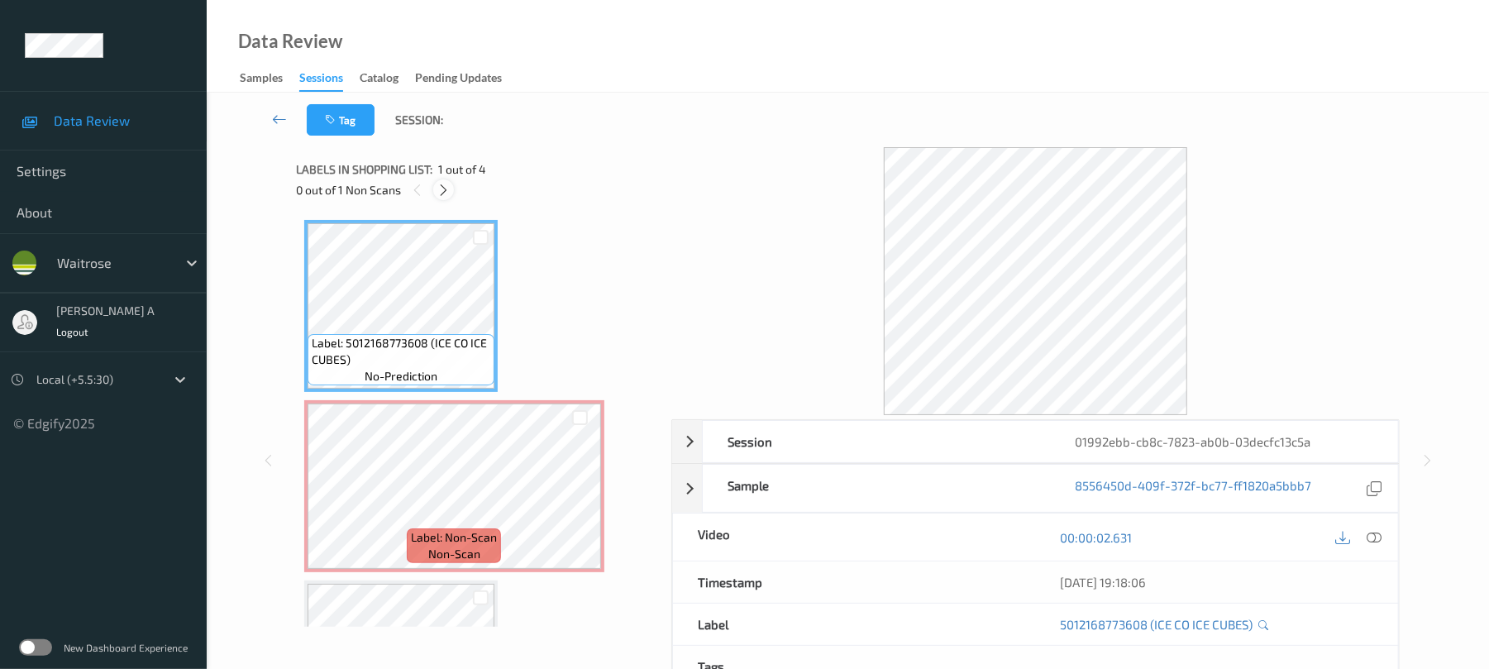
click at [448, 194] on icon at bounding box center [444, 190] width 14 height 15
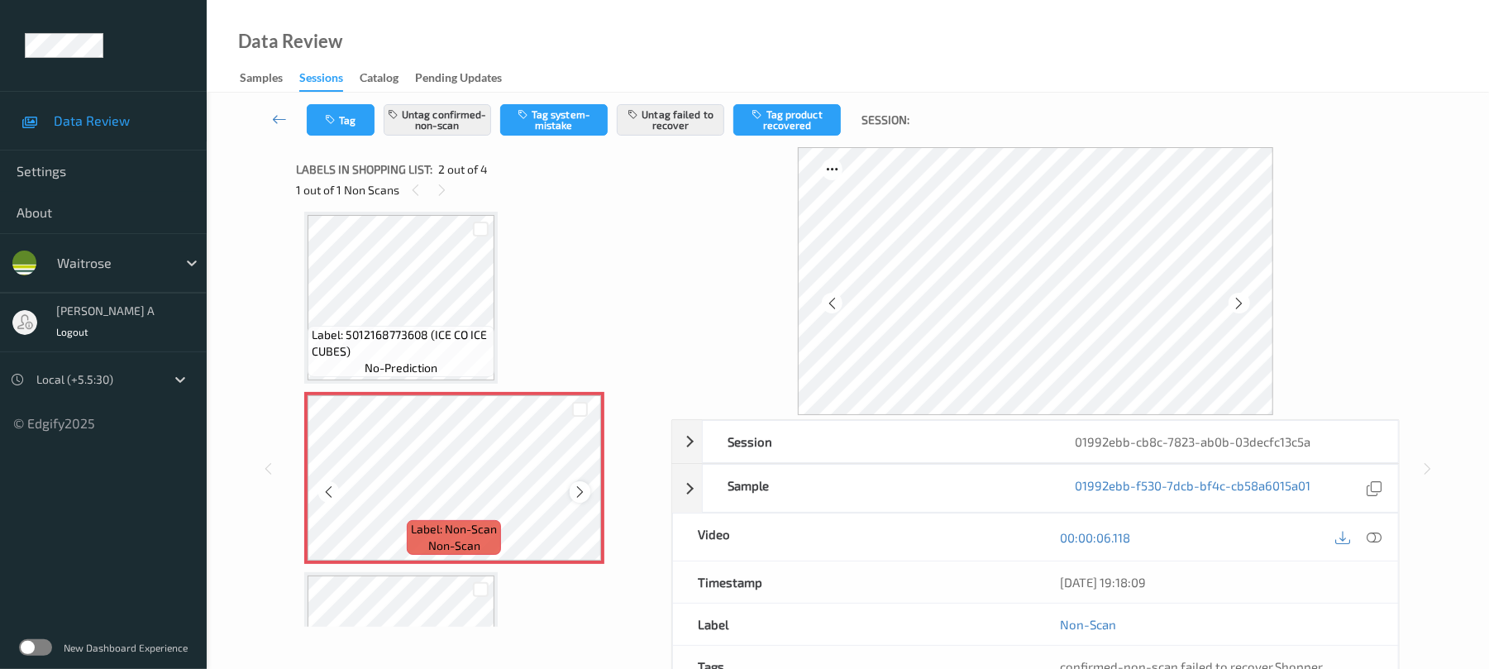
click at [583, 487] on icon at bounding box center [580, 492] width 14 height 15
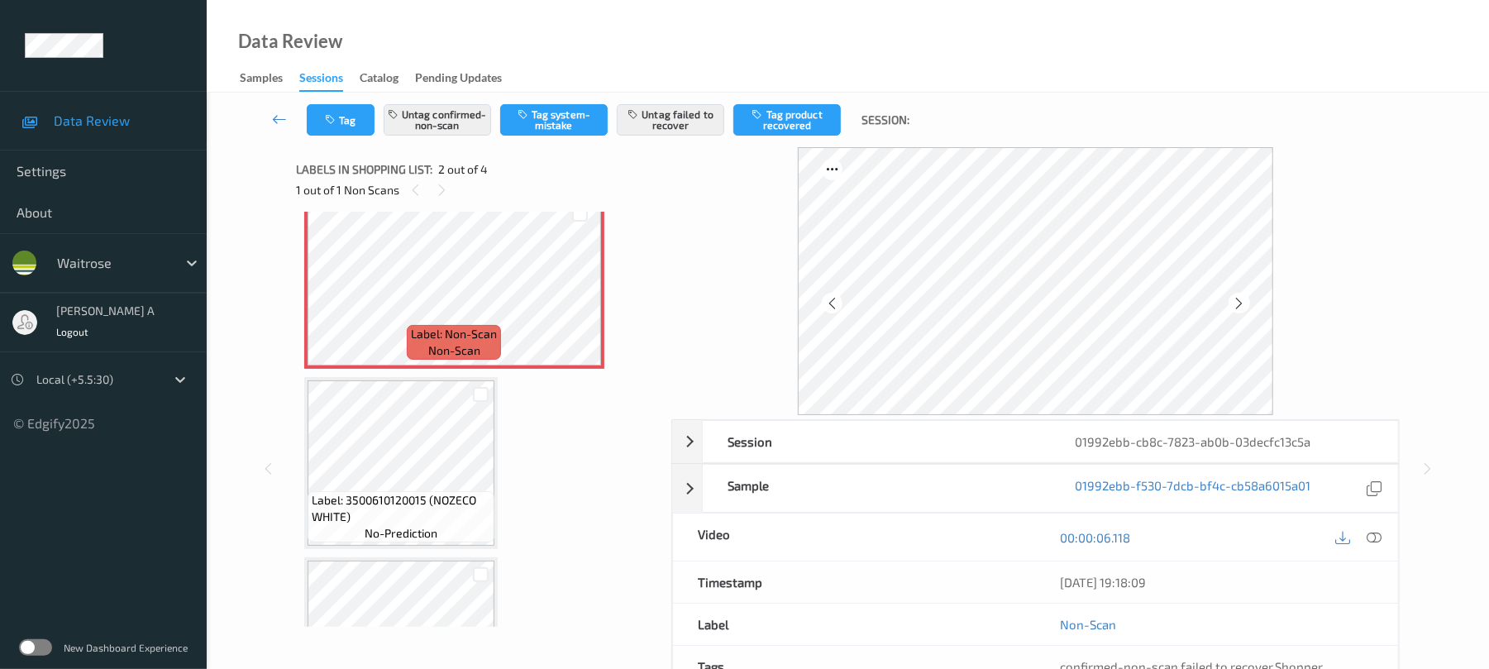
scroll to position [93, 0]
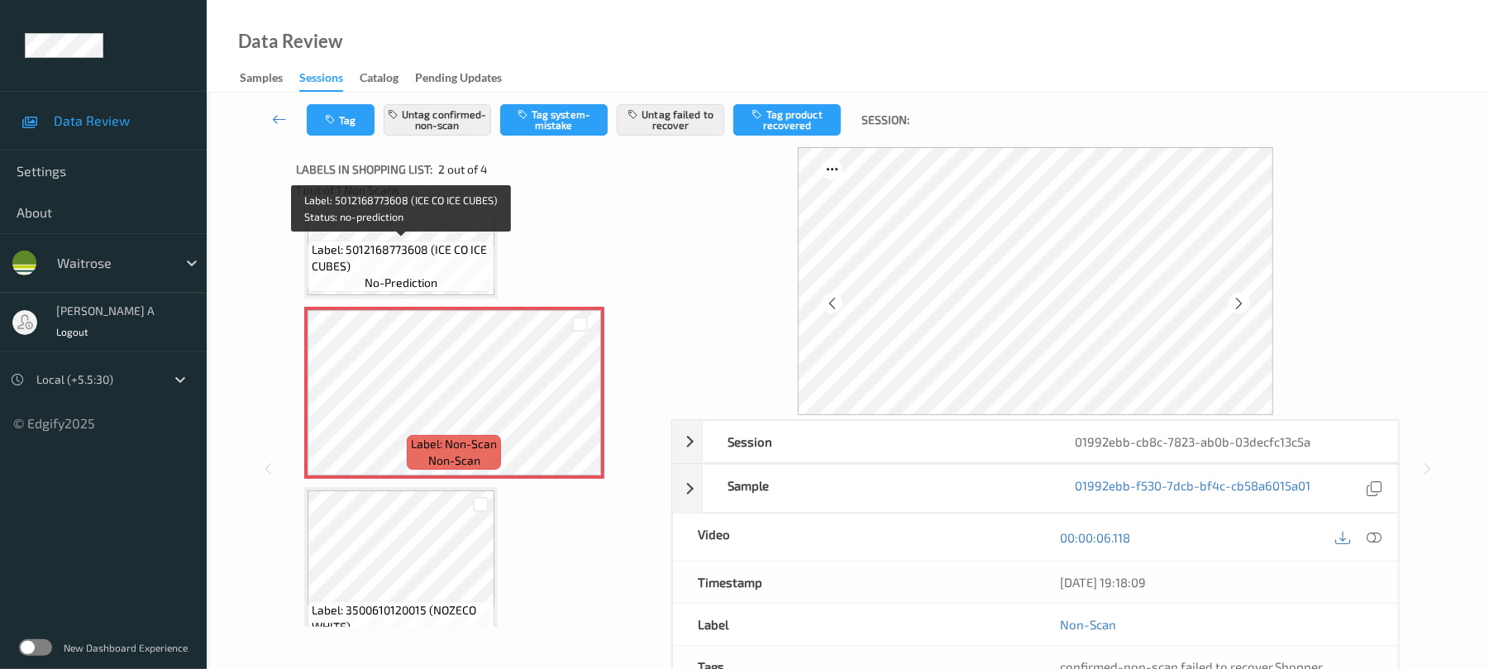
click at [470, 241] on div "Label: 5012168773608 (ICE CO ICE CUBES) no-prediction" at bounding box center [401, 266] width 187 height 51
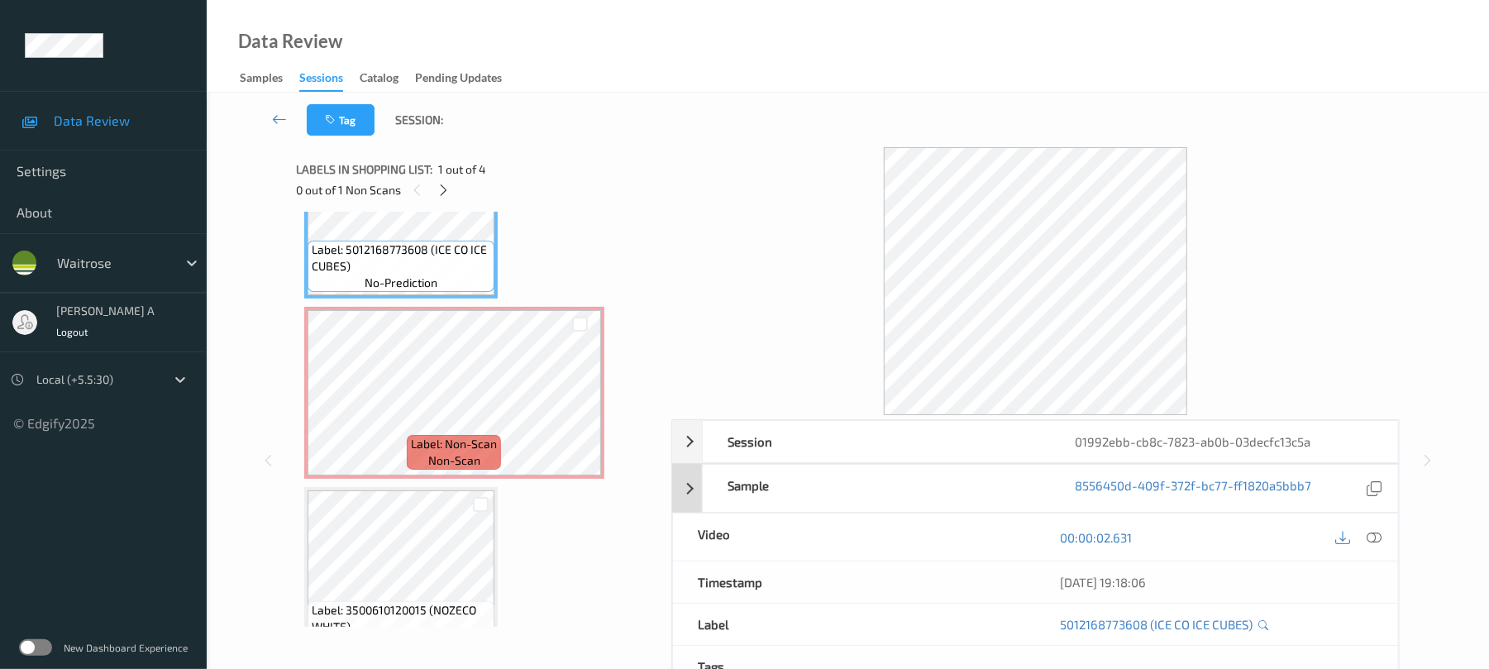
drag, startPoint x: 1370, startPoint y: 533, endPoint x: 1088, endPoint y: 365, distance: 328.2
click at [1369, 530] on icon at bounding box center [1375, 537] width 15 height 15
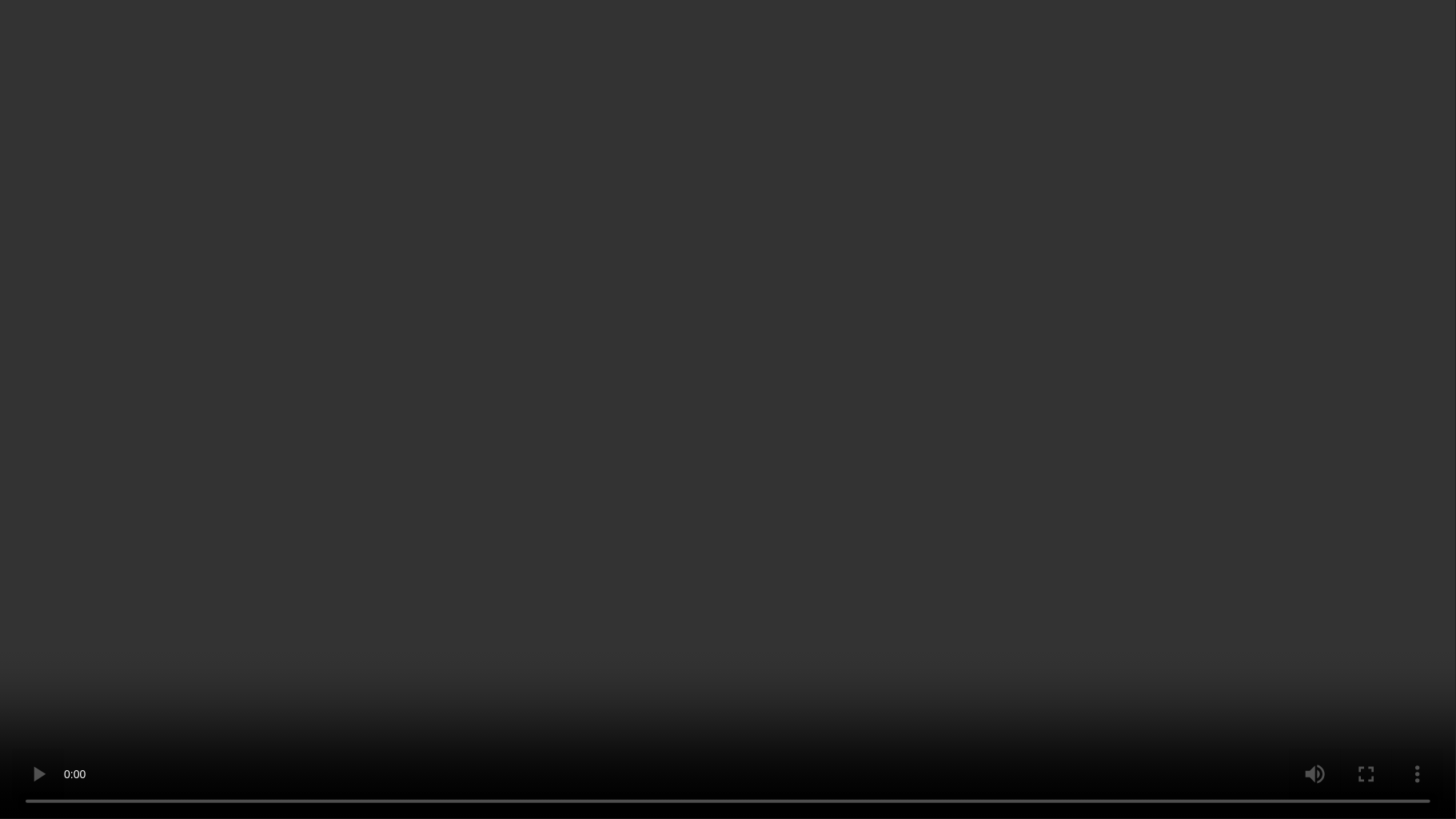
click at [817, 404] on video at bounding box center [728, 409] width 1456 height 819
click at [728, 349] on video at bounding box center [728, 409] width 1456 height 819
click at [854, 451] on video at bounding box center [728, 409] width 1456 height 819
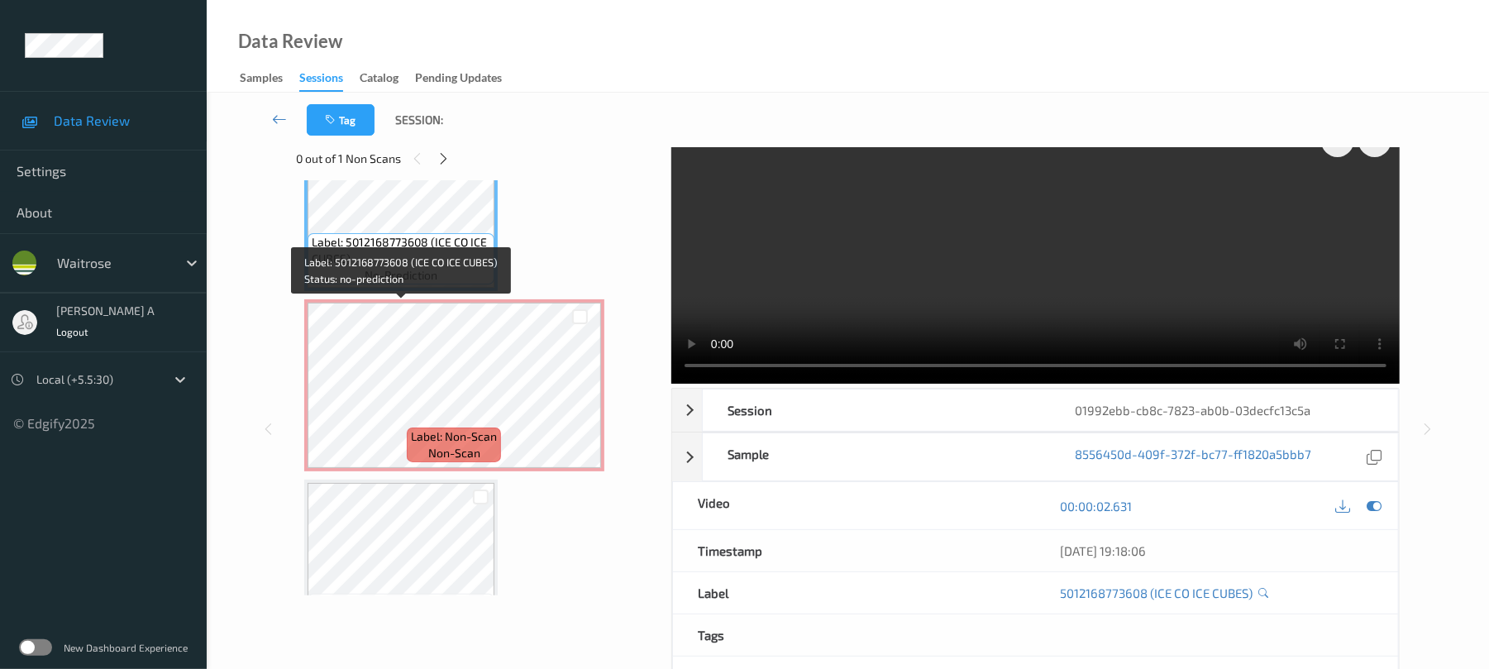
scroll to position [110, 0]
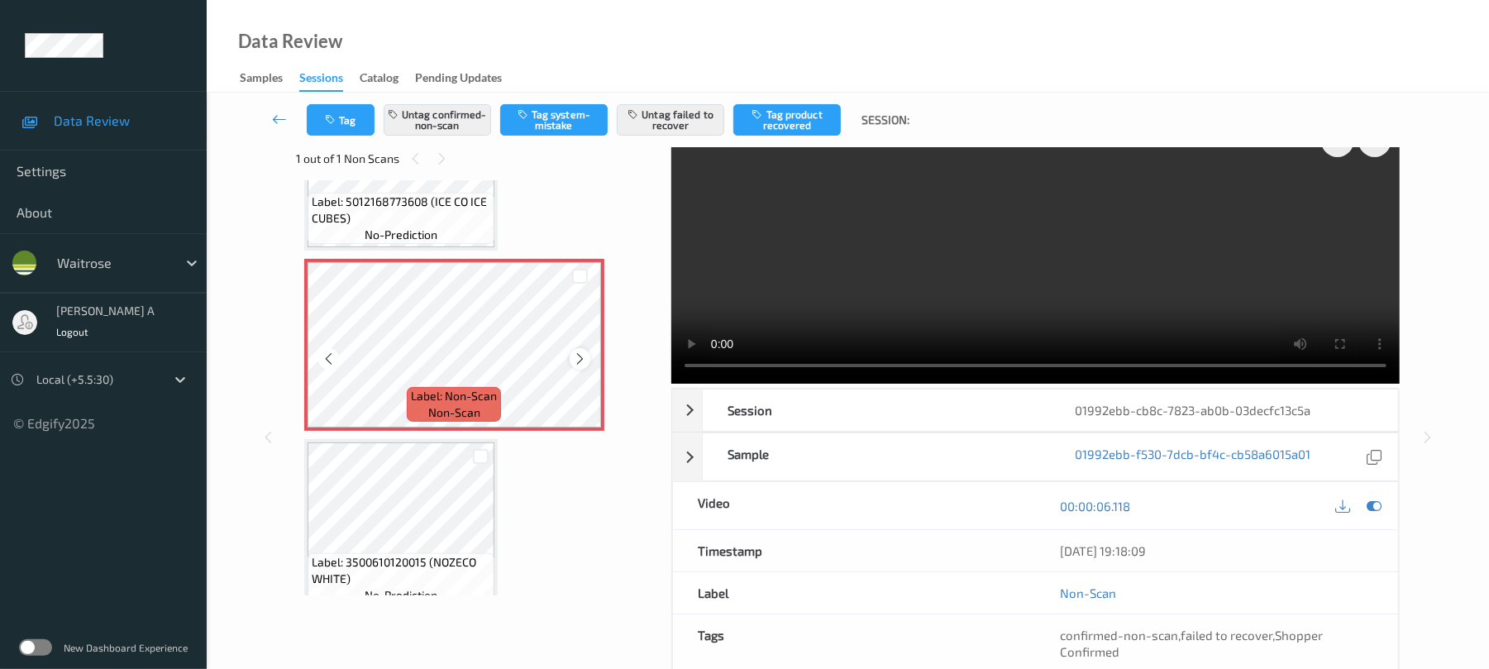
click at [580, 359] on icon at bounding box center [580, 358] width 14 height 15
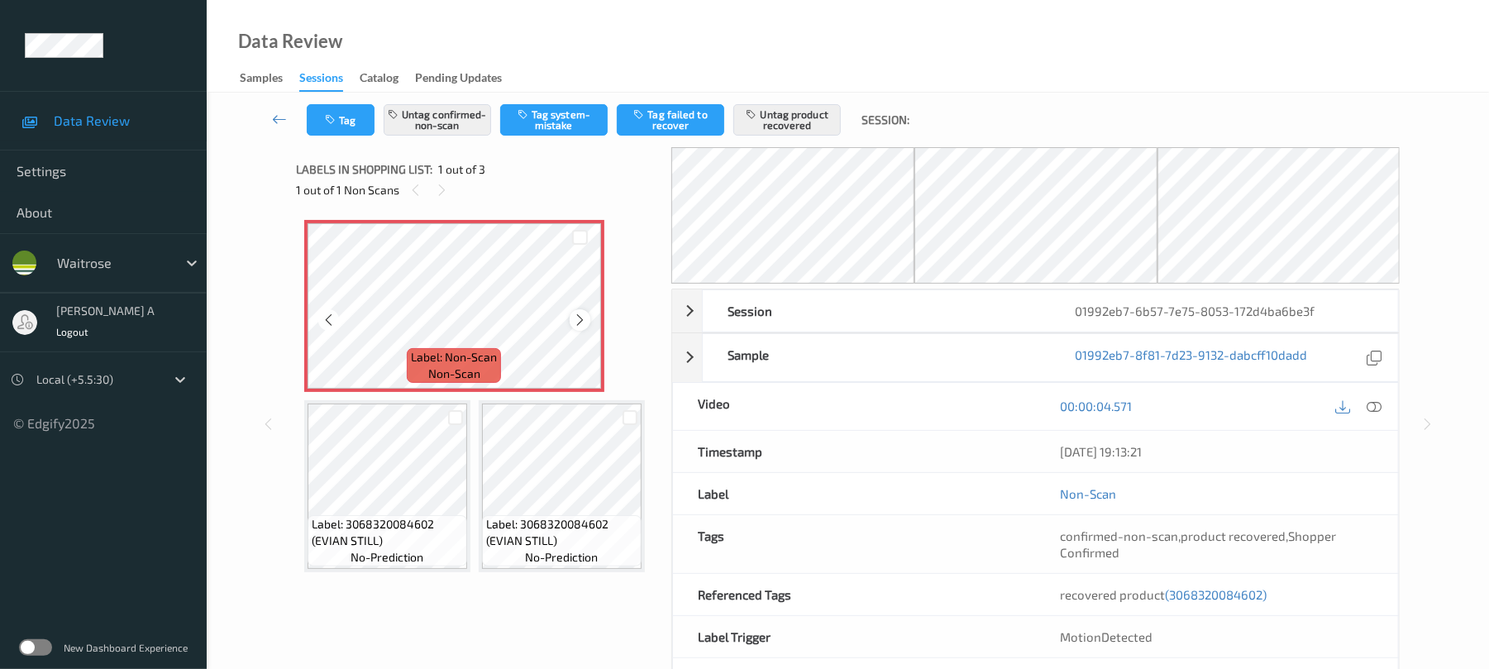
click at [577, 314] on icon at bounding box center [580, 320] width 14 height 15
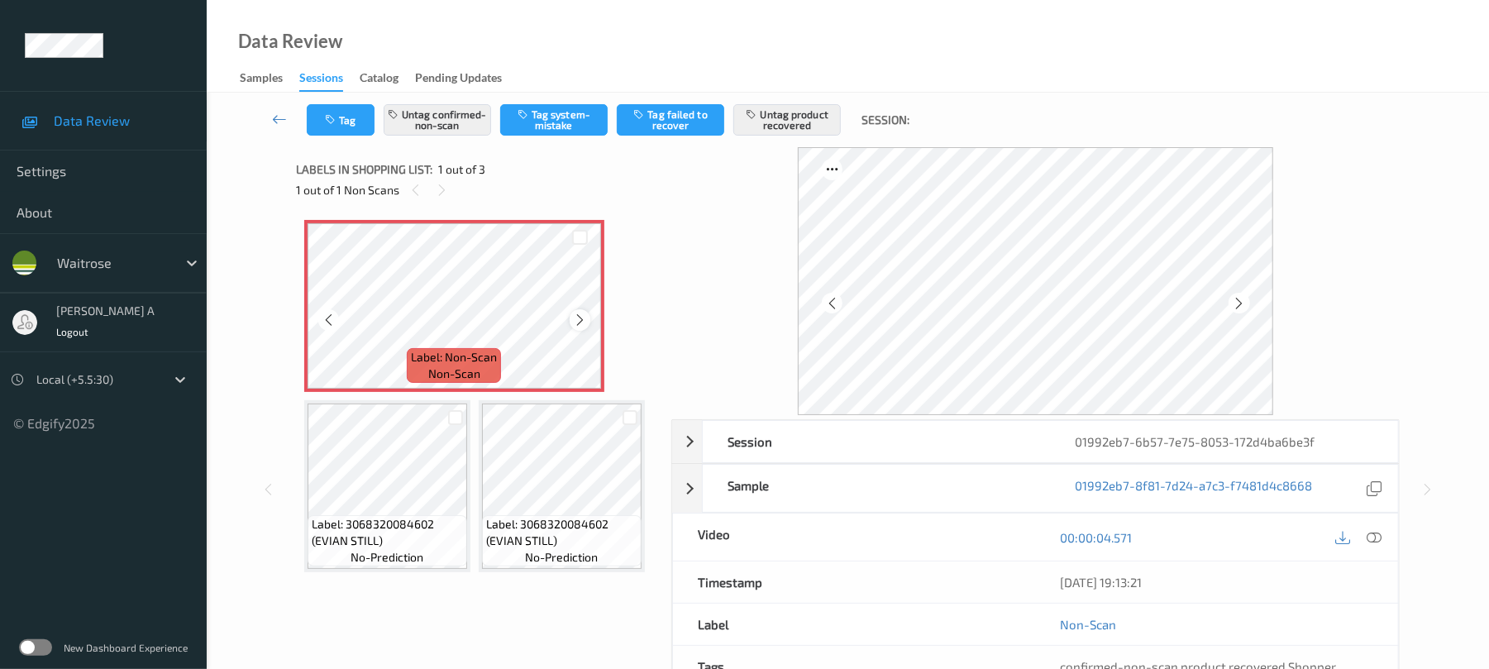
click at [577, 319] on icon at bounding box center [580, 320] width 14 height 15
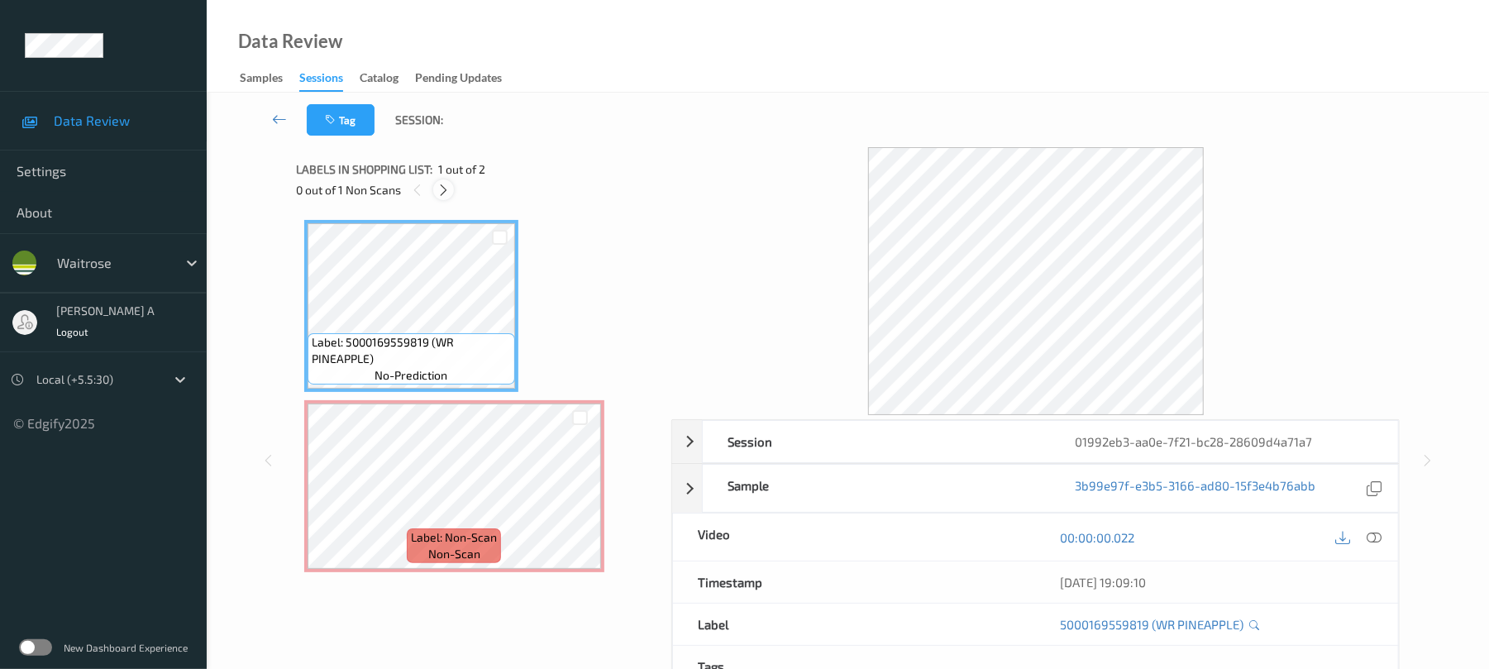
click at [447, 183] on icon at bounding box center [444, 190] width 14 height 15
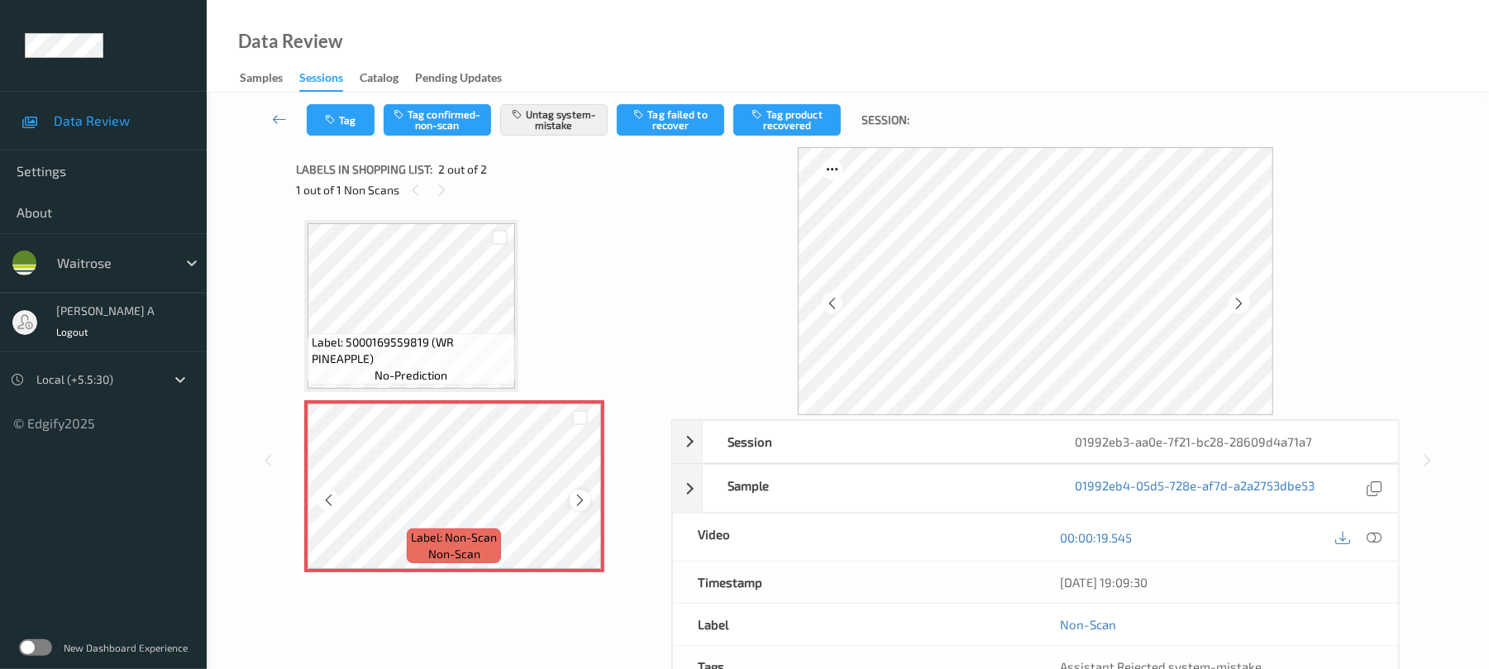
click at [576, 495] on icon at bounding box center [580, 500] width 14 height 15
click at [326, 123] on icon "button" at bounding box center [332, 120] width 14 height 12
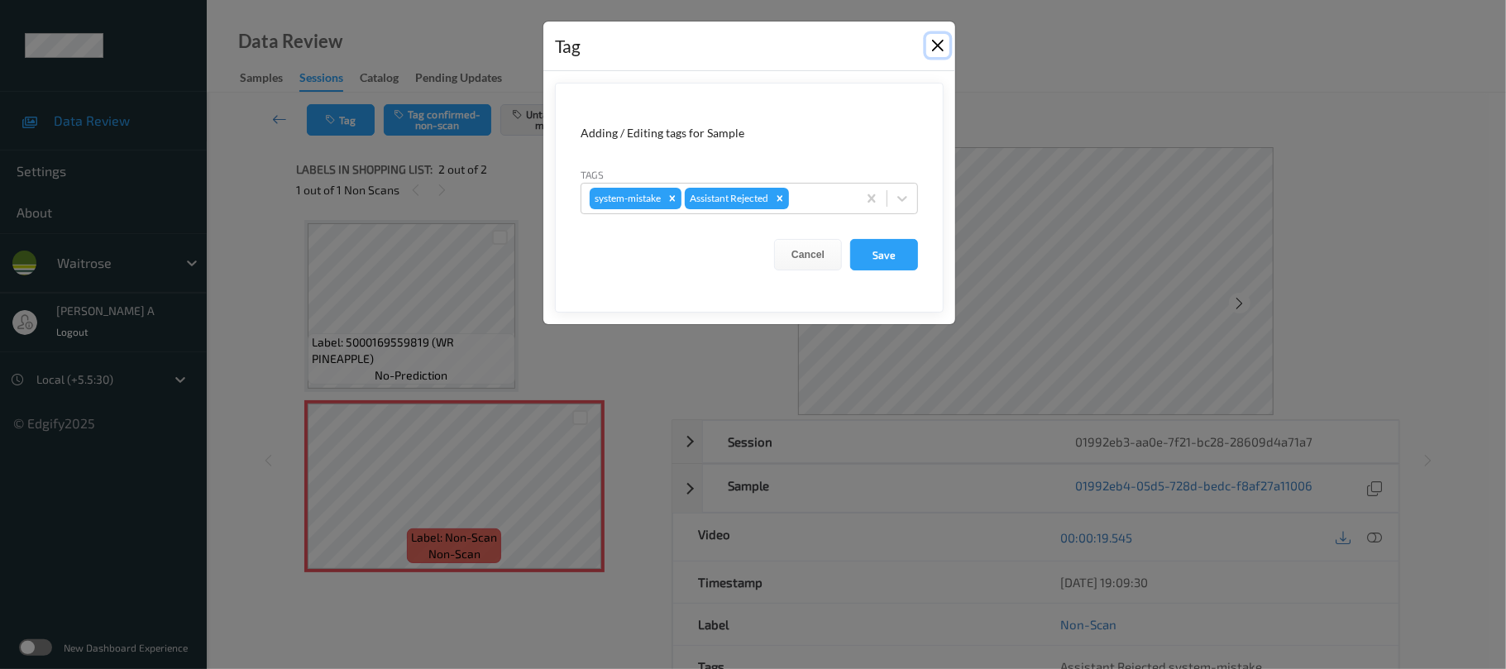
click at [940, 44] on button "Close" at bounding box center [937, 45] width 23 height 23
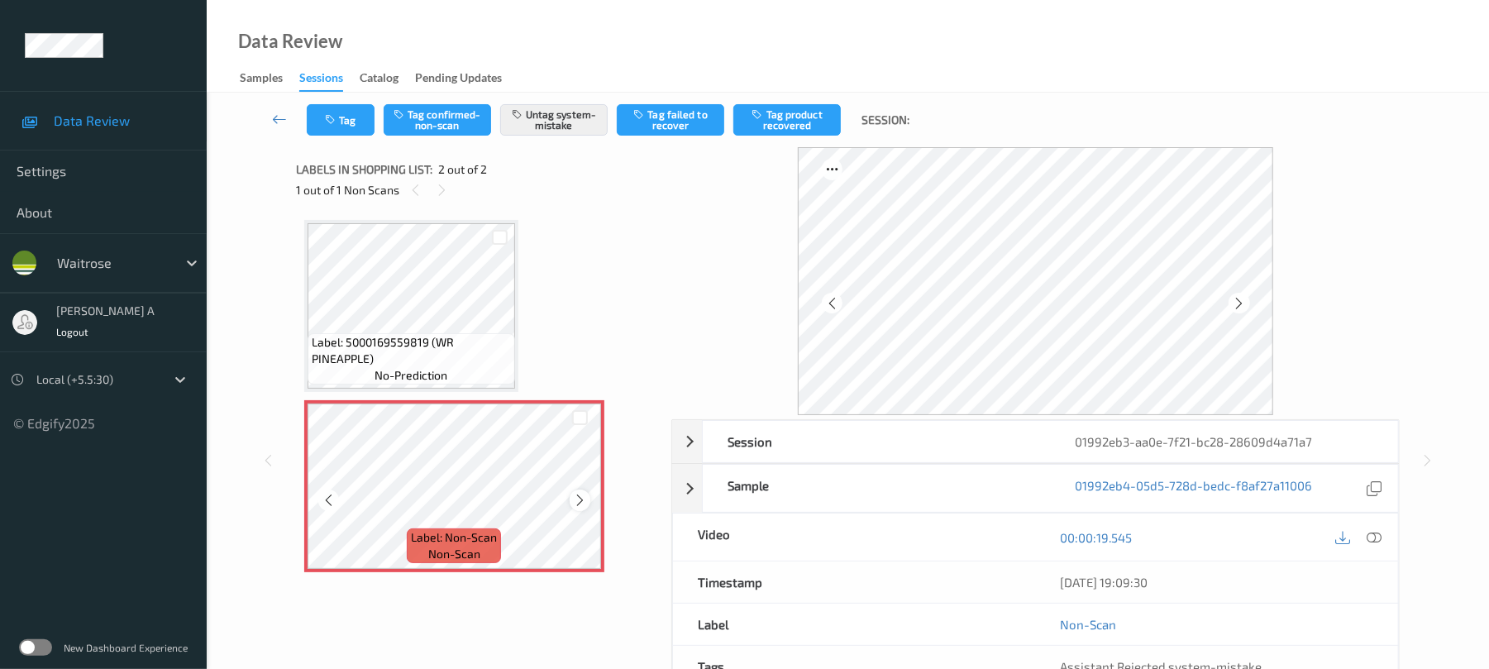
click at [576, 500] on icon at bounding box center [580, 500] width 14 height 15
click at [356, 133] on button "Tag" at bounding box center [341, 119] width 68 height 31
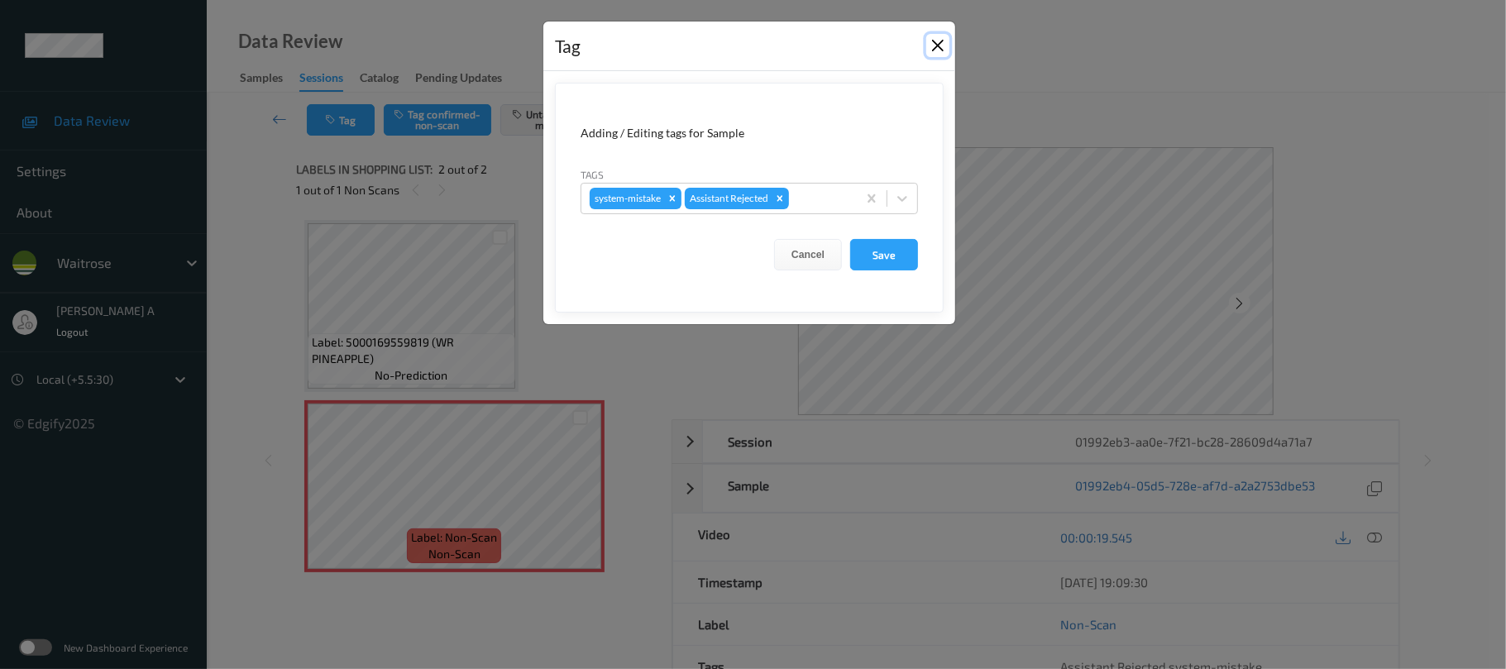
click at [943, 38] on button "Close" at bounding box center [937, 45] width 23 height 23
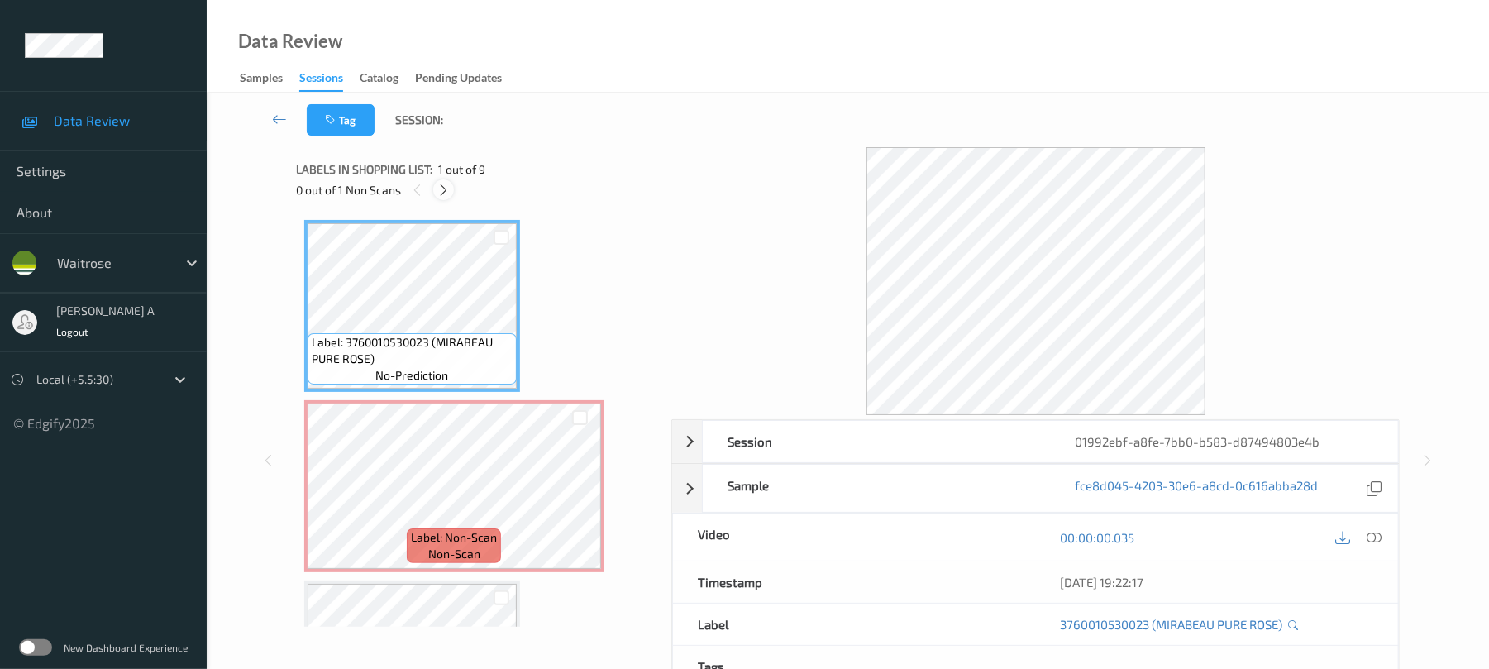
click at [450, 190] on icon at bounding box center [444, 190] width 14 height 15
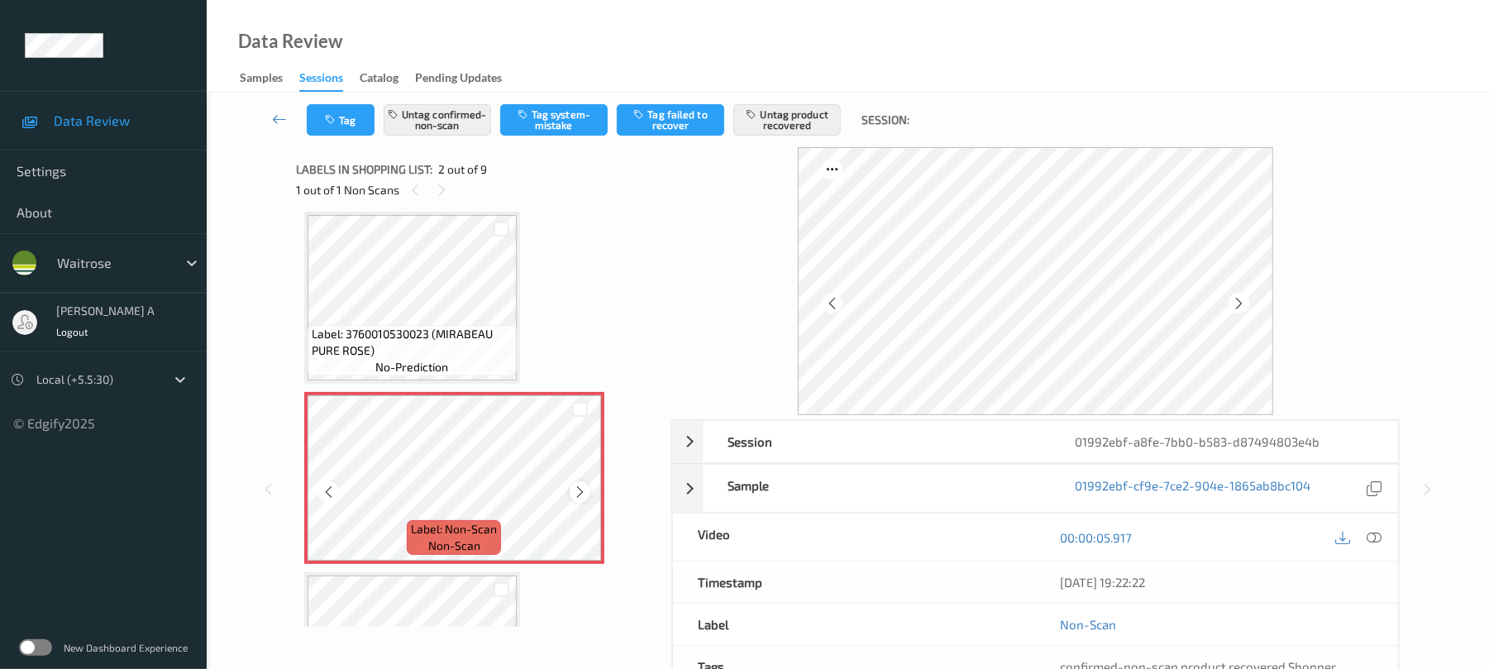
click at [585, 491] on icon at bounding box center [580, 492] width 14 height 15
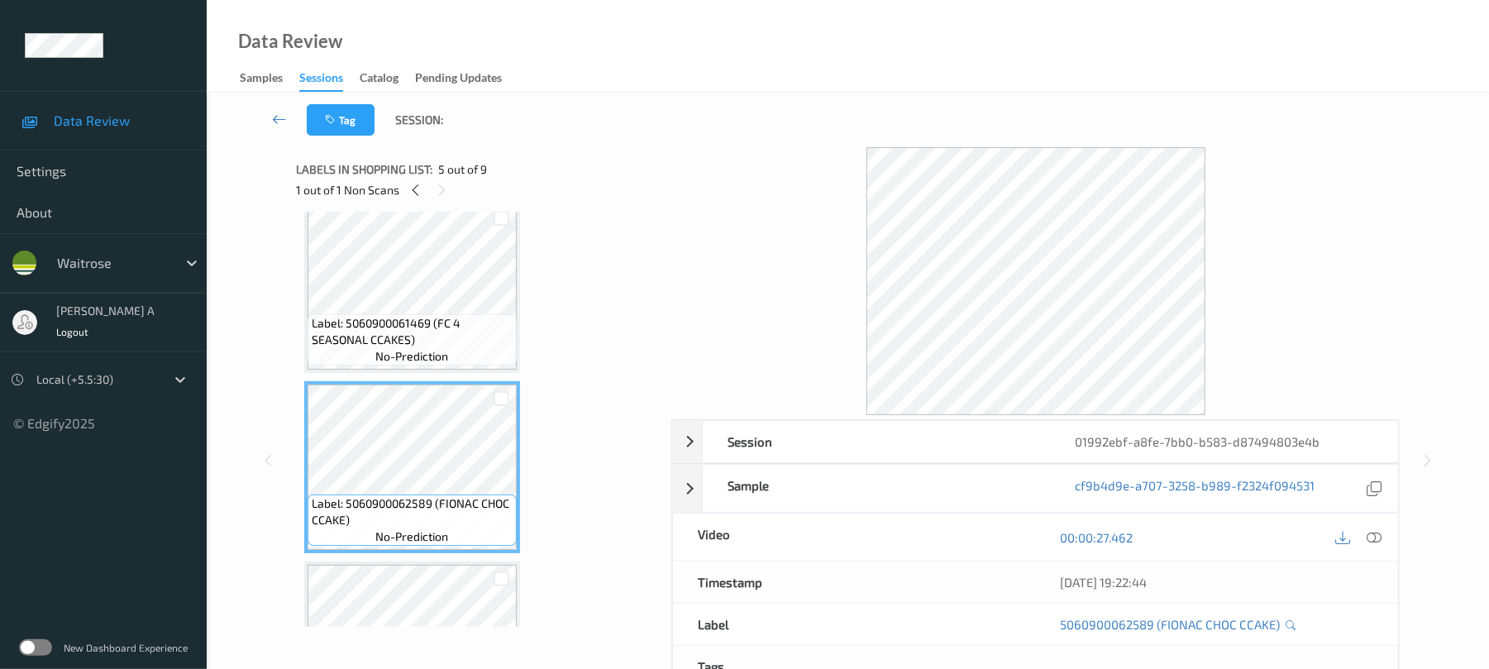
scroll to position [450, 0]
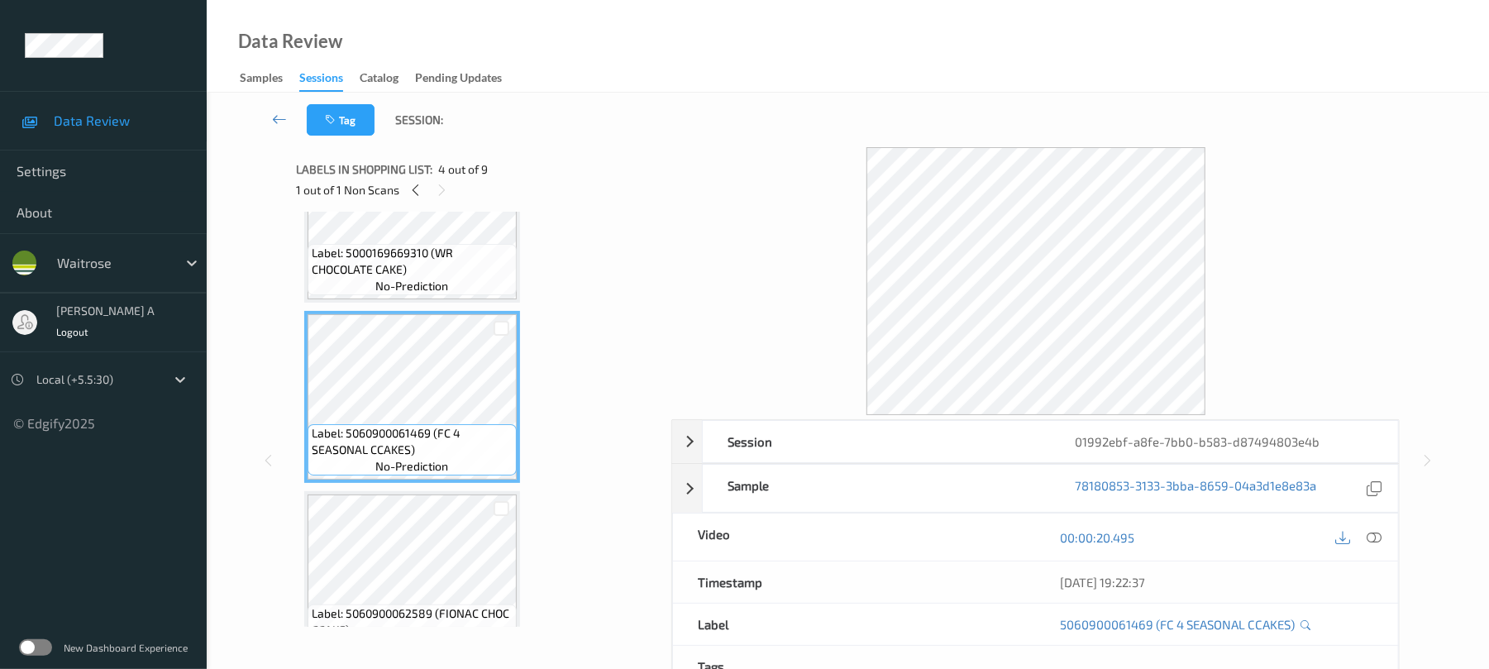
click at [447, 283] on span "no-prediction" at bounding box center [411, 286] width 73 height 17
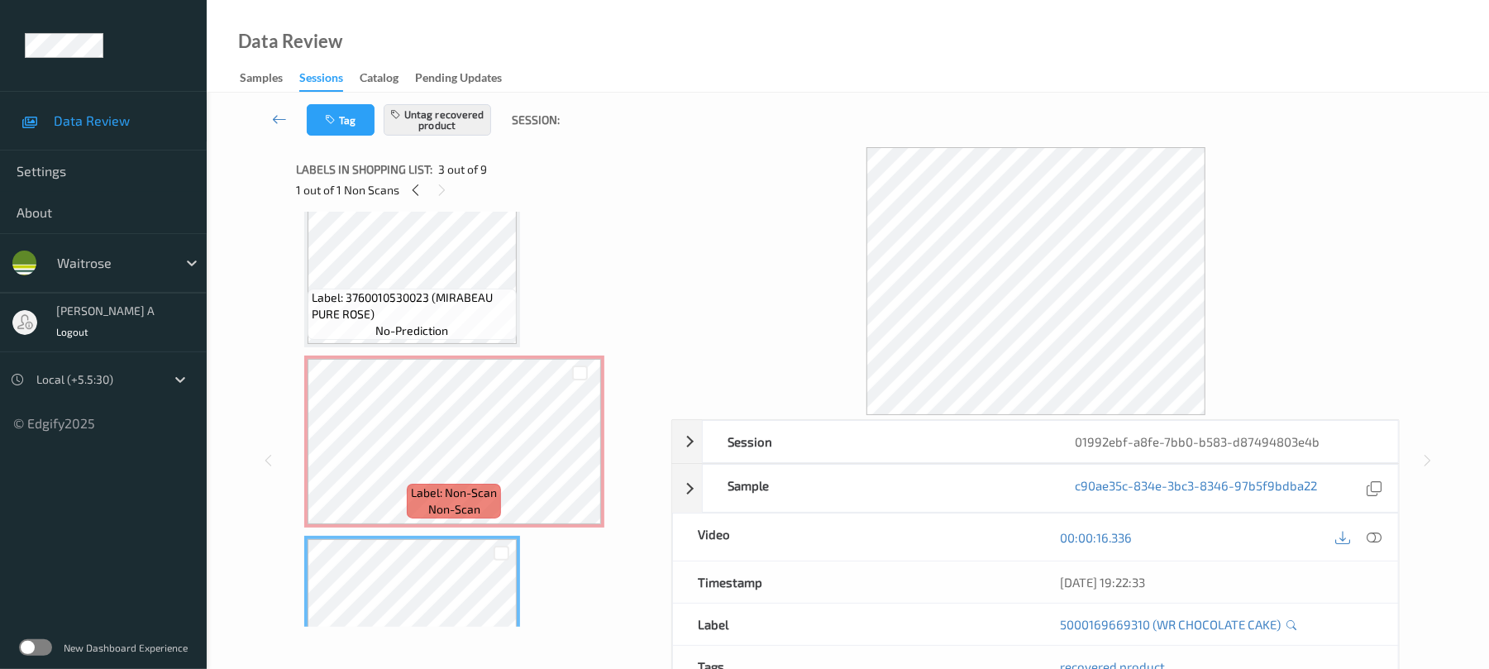
scroll to position [8, 0]
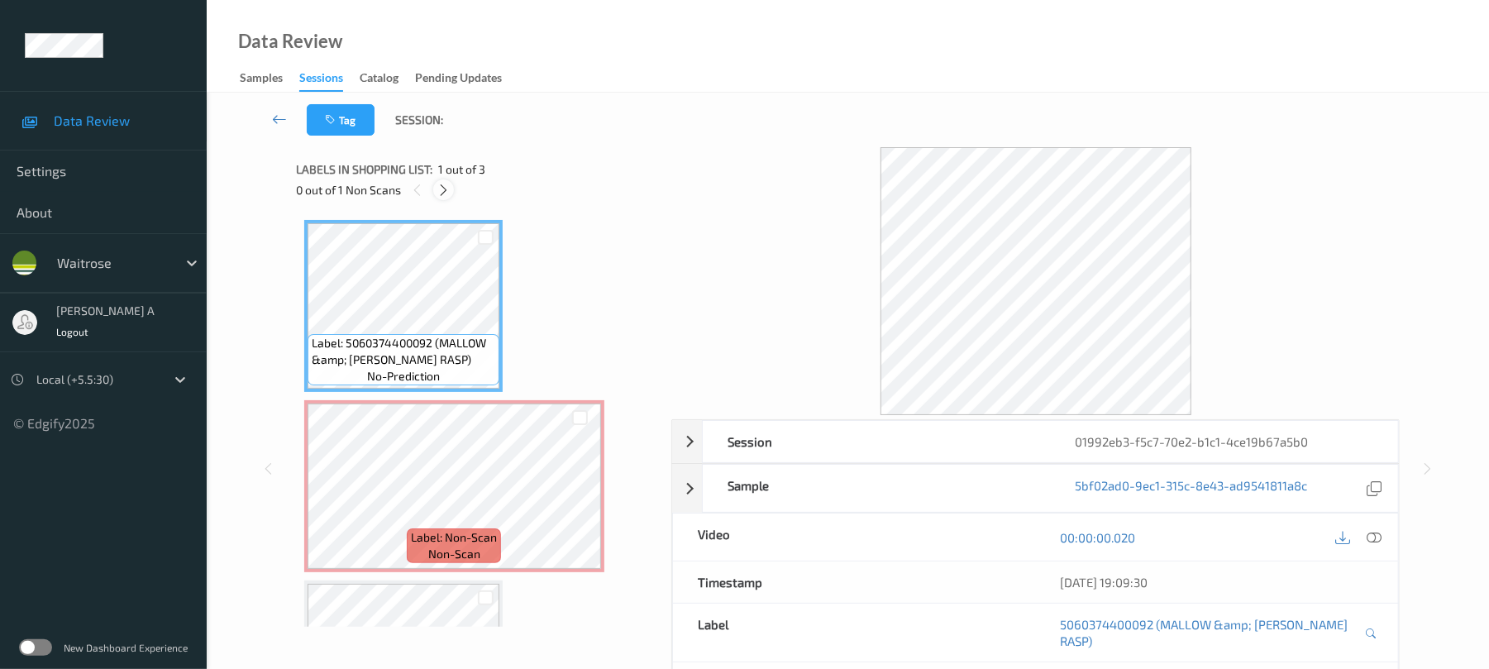
click at [442, 185] on icon at bounding box center [444, 190] width 14 height 15
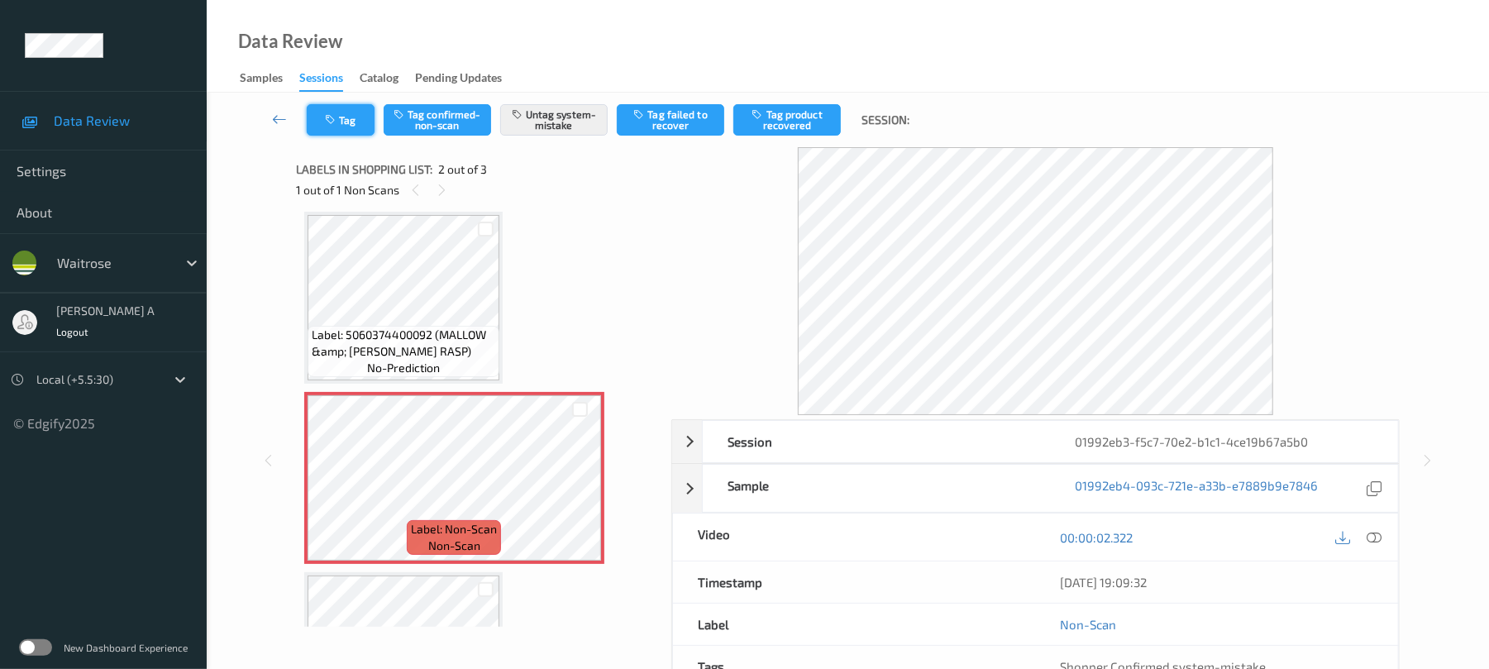
click at [348, 113] on button "Tag" at bounding box center [341, 119] width 68 height 31
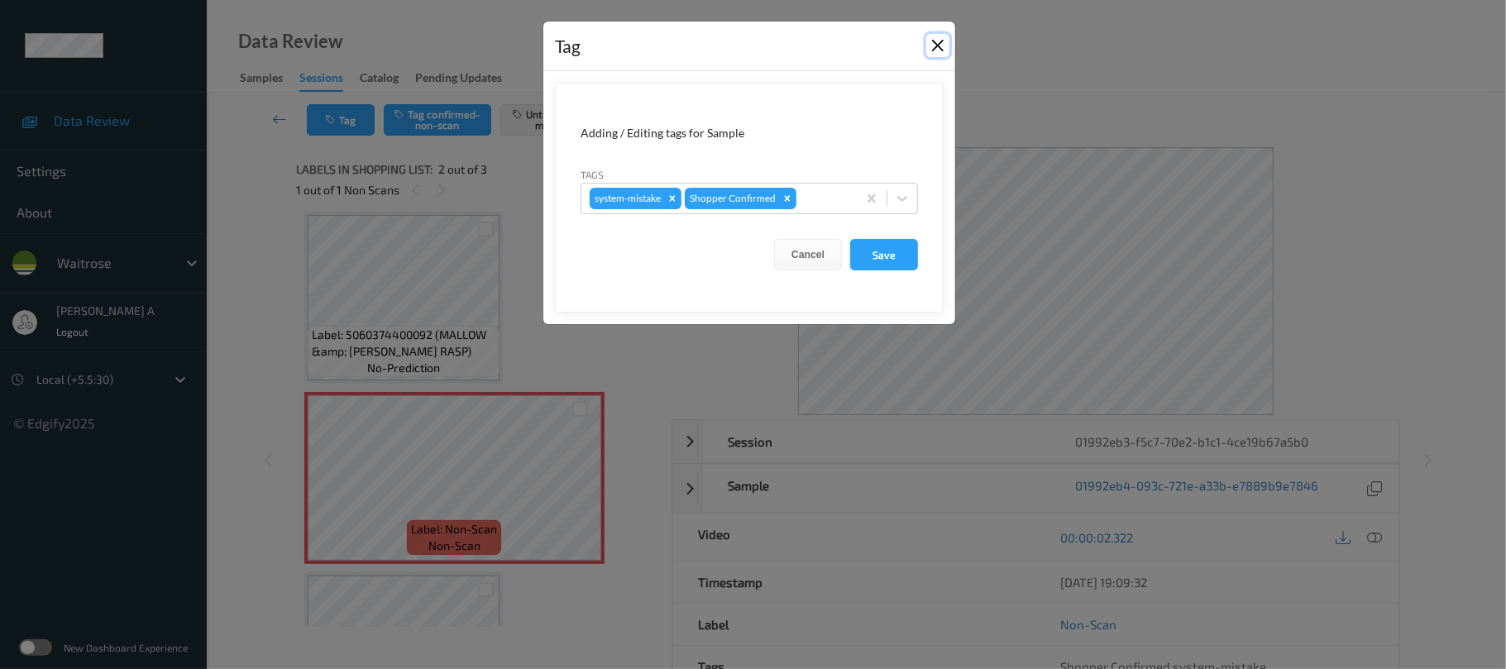
click at [926, 47] on button "Close" at bounding box center [937, 45] width 23 height 23
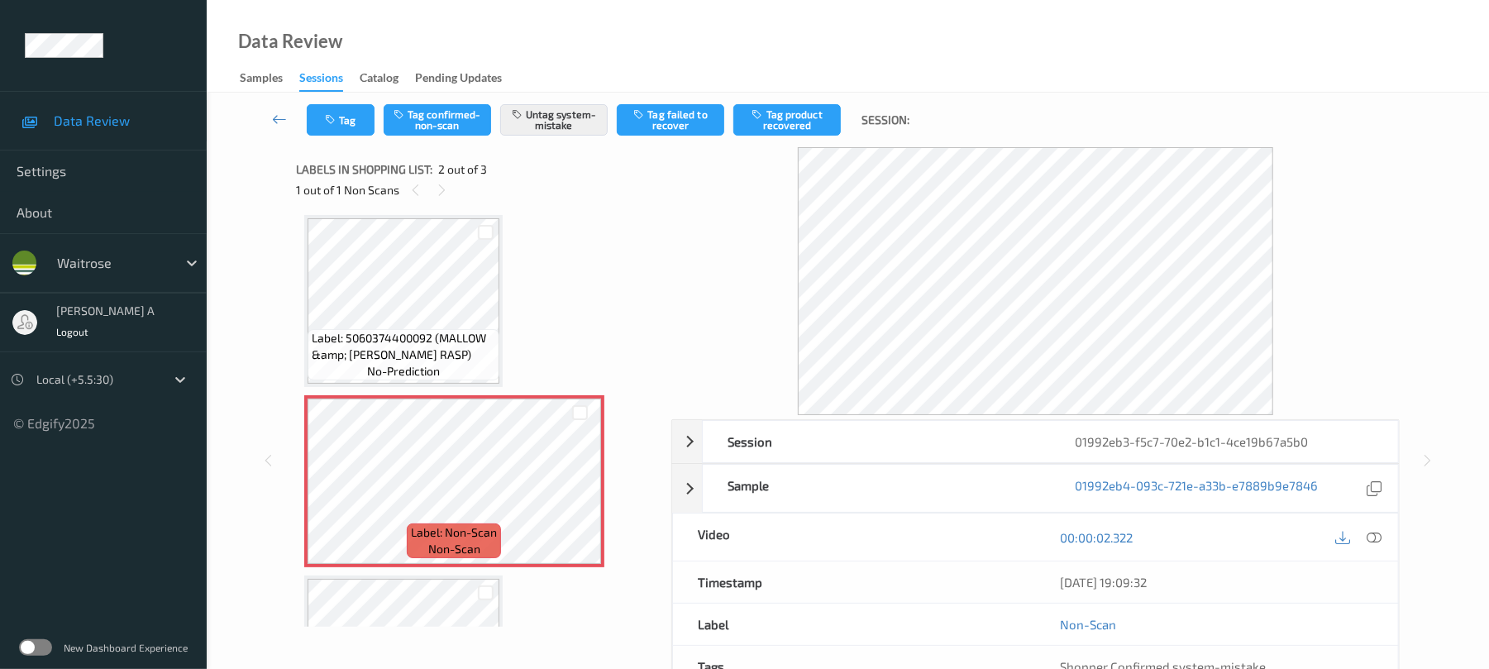
scroll to position [0, 0]
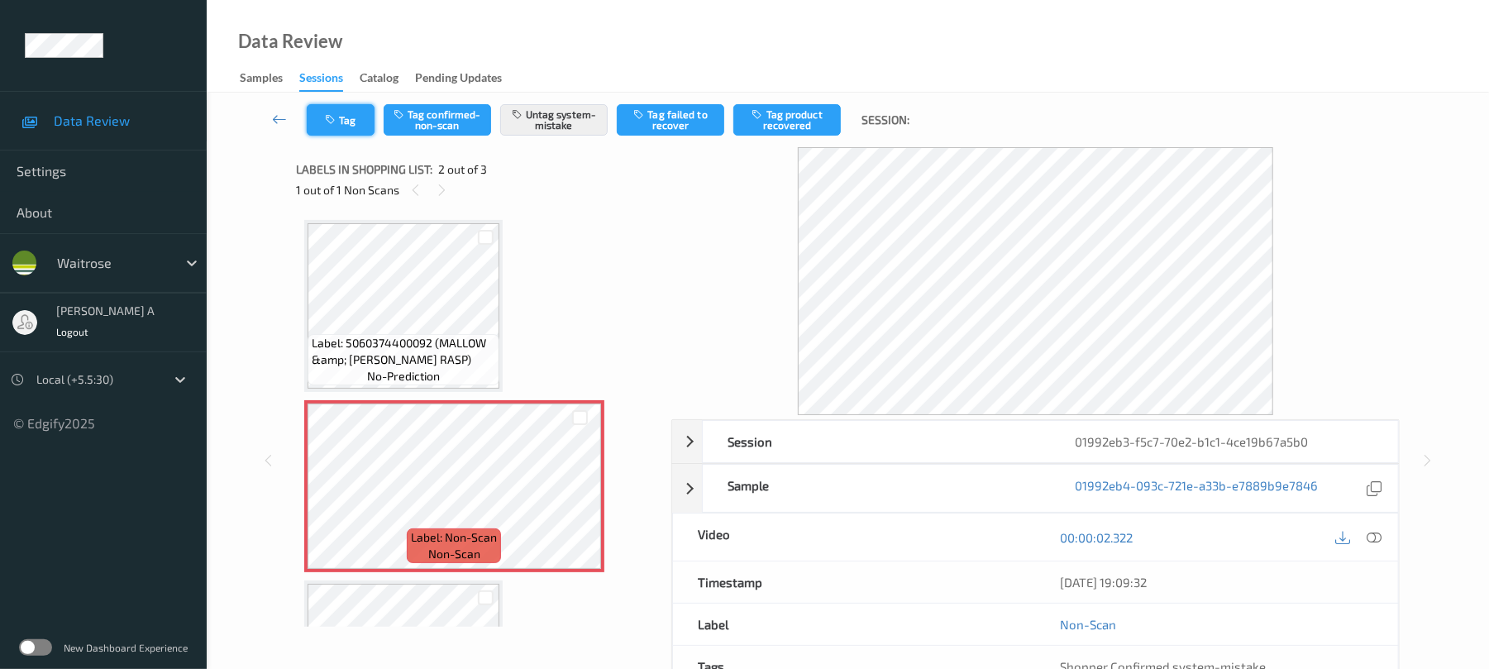
click at [357, 120] on button "Tag" at bounding box center [341, 119] width 68 height 31
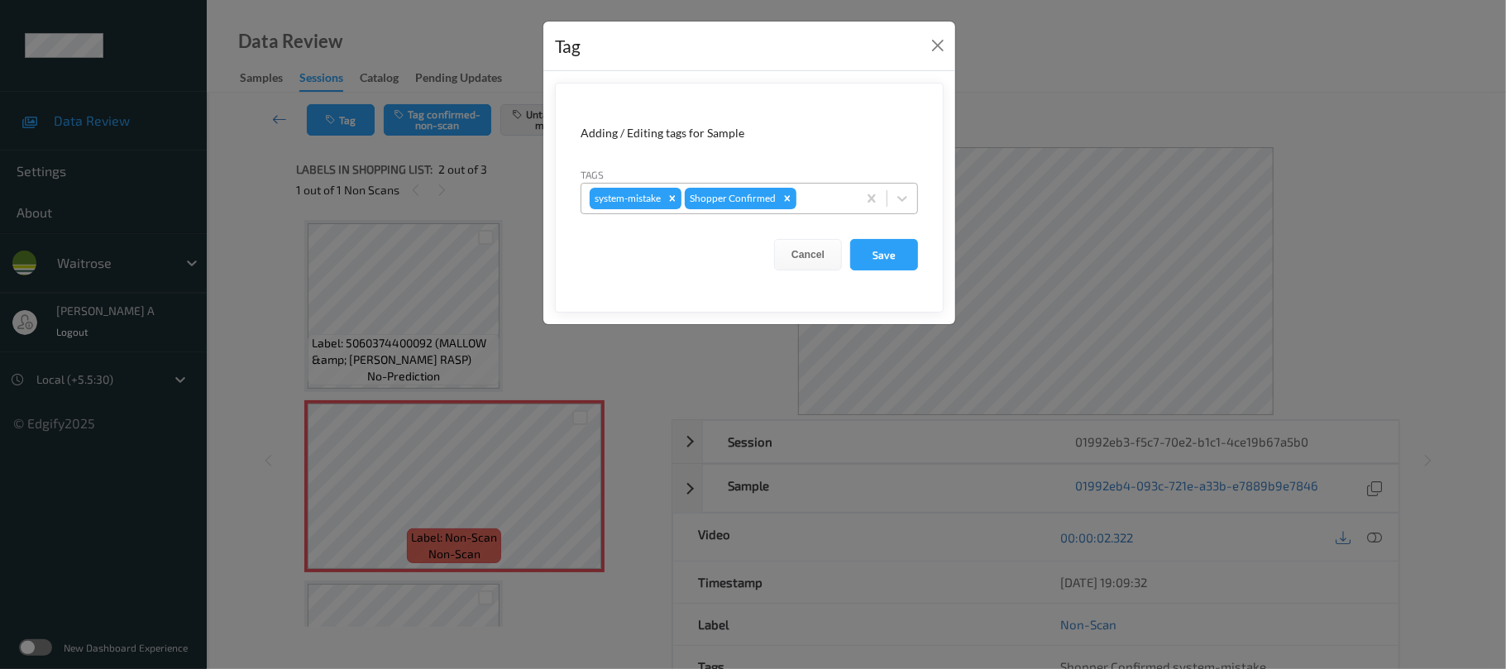
click at [815, 203] on div at bounding box center [824, 199] width 49 height 20
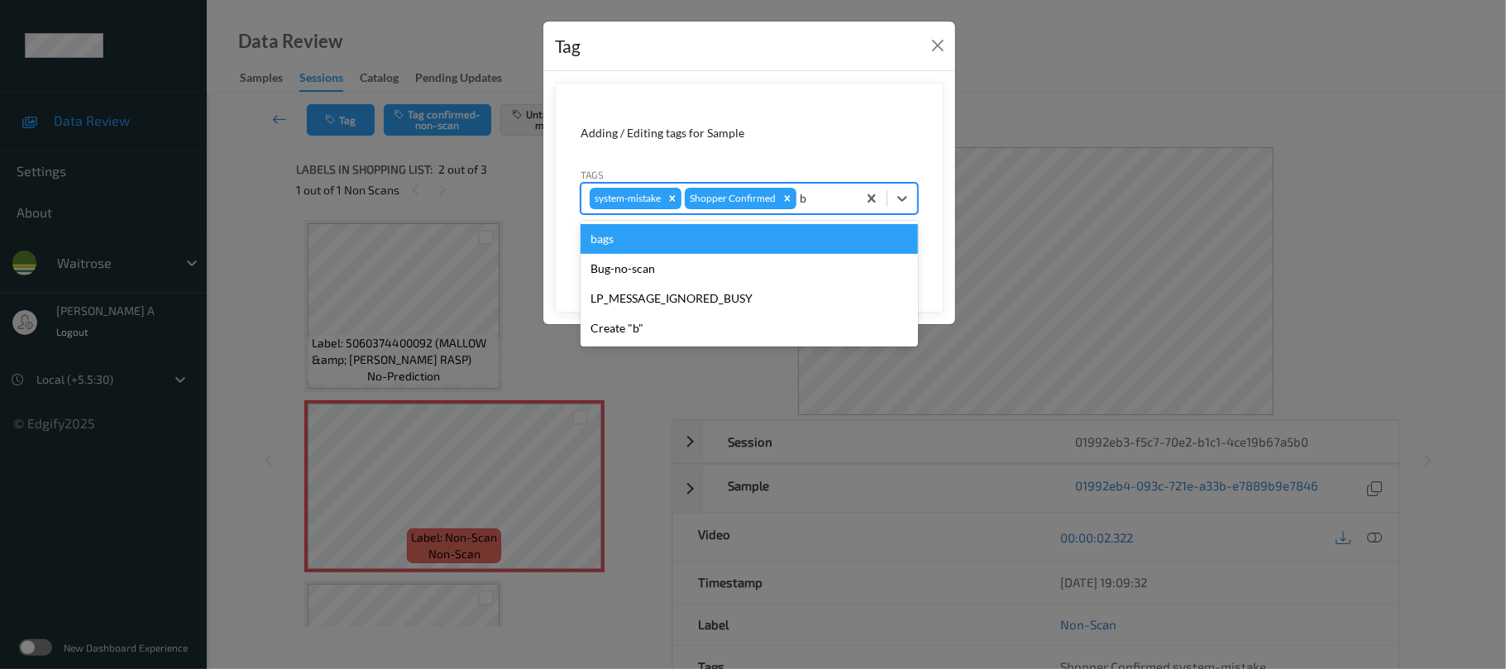
type input "ba"
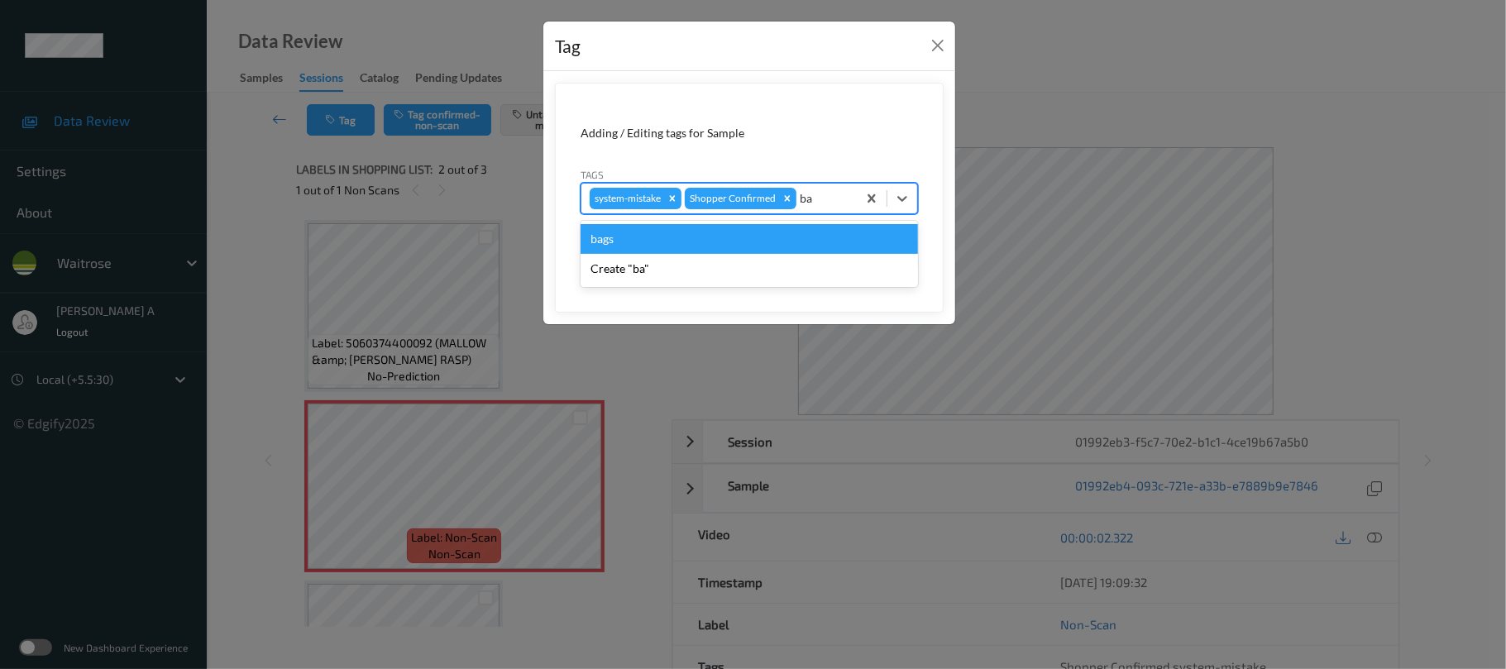
click at [679, 238] on div "bags" at bounding box center [749, 239] width 337 height 30
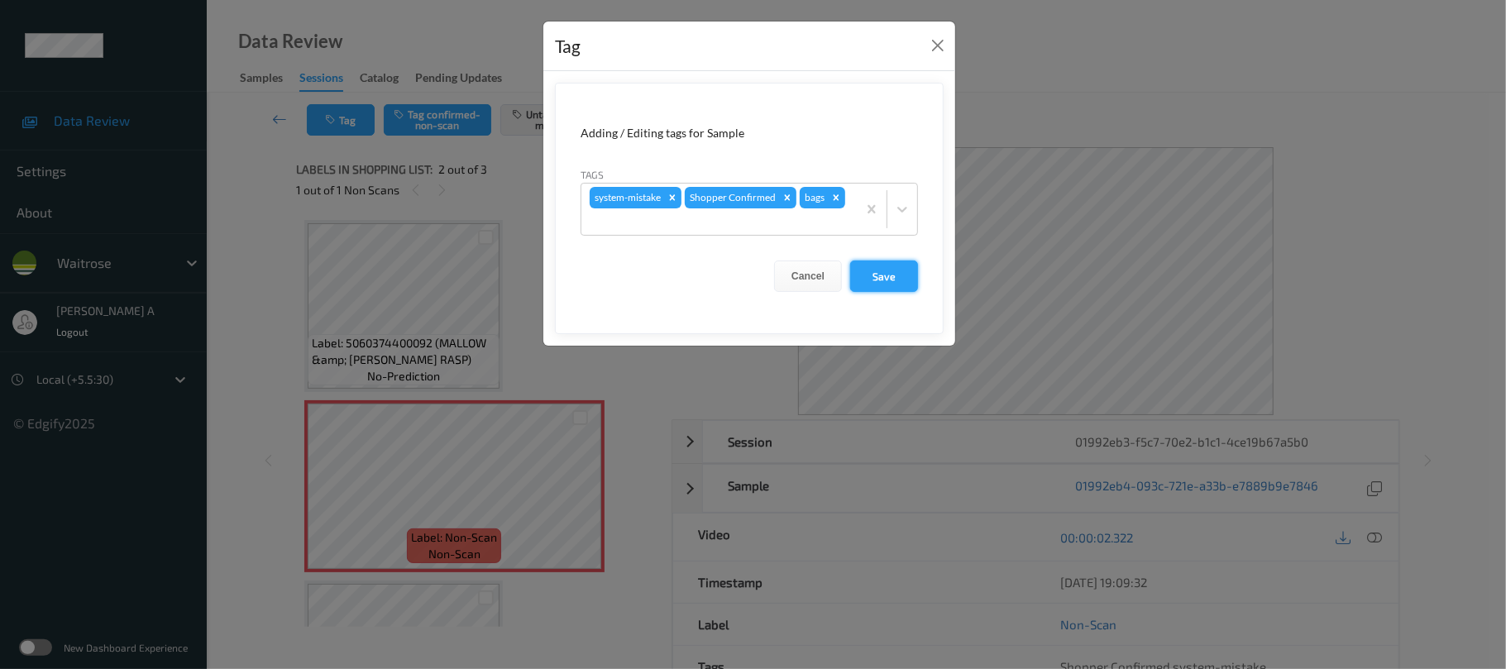
click at [888, 270] on button "Save" at bounding box center [884, 275] width 68 height 31
